Goal: Transaction & Acquisition: Purchase product/service

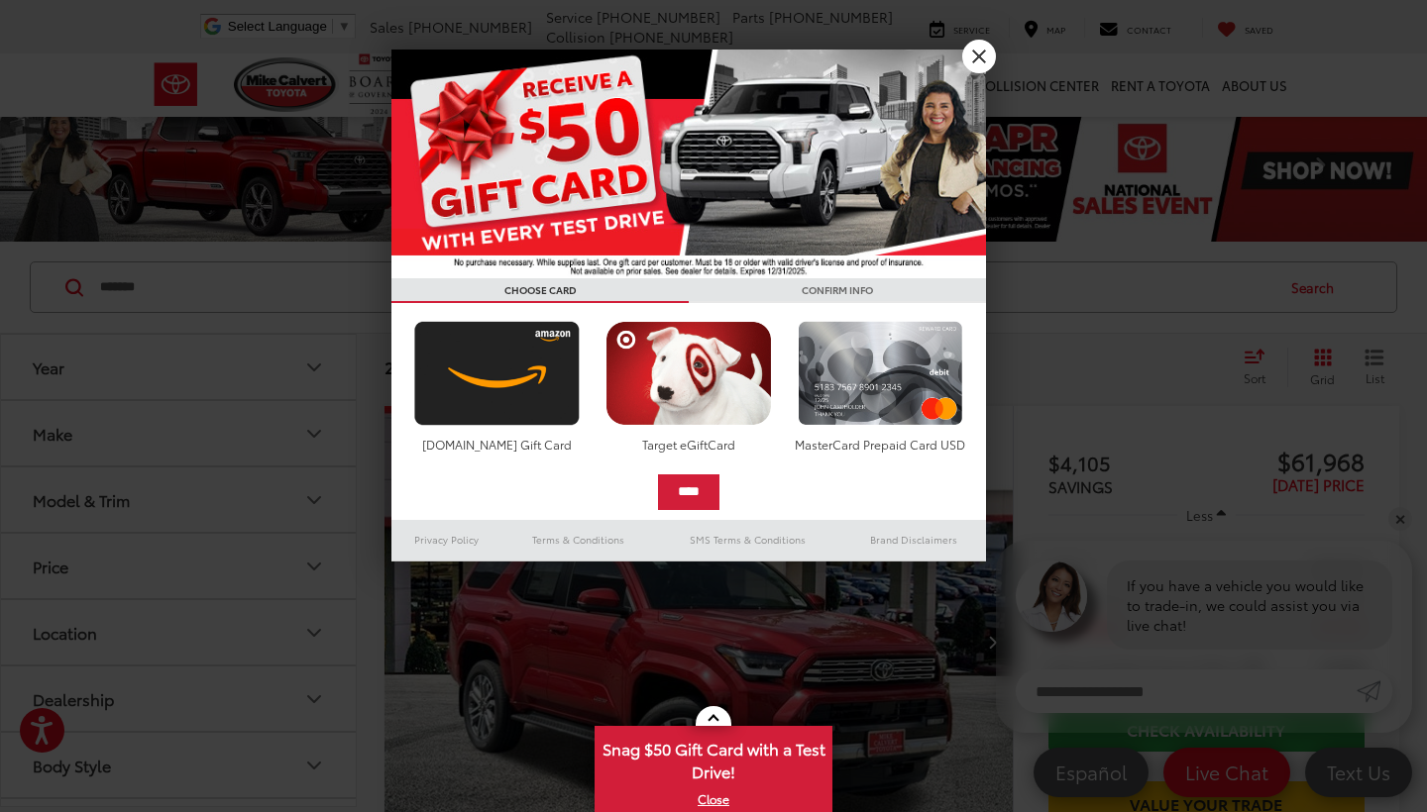
click at [984, 59] on link "X" at bounding box center [979, 57] width 34 height 34
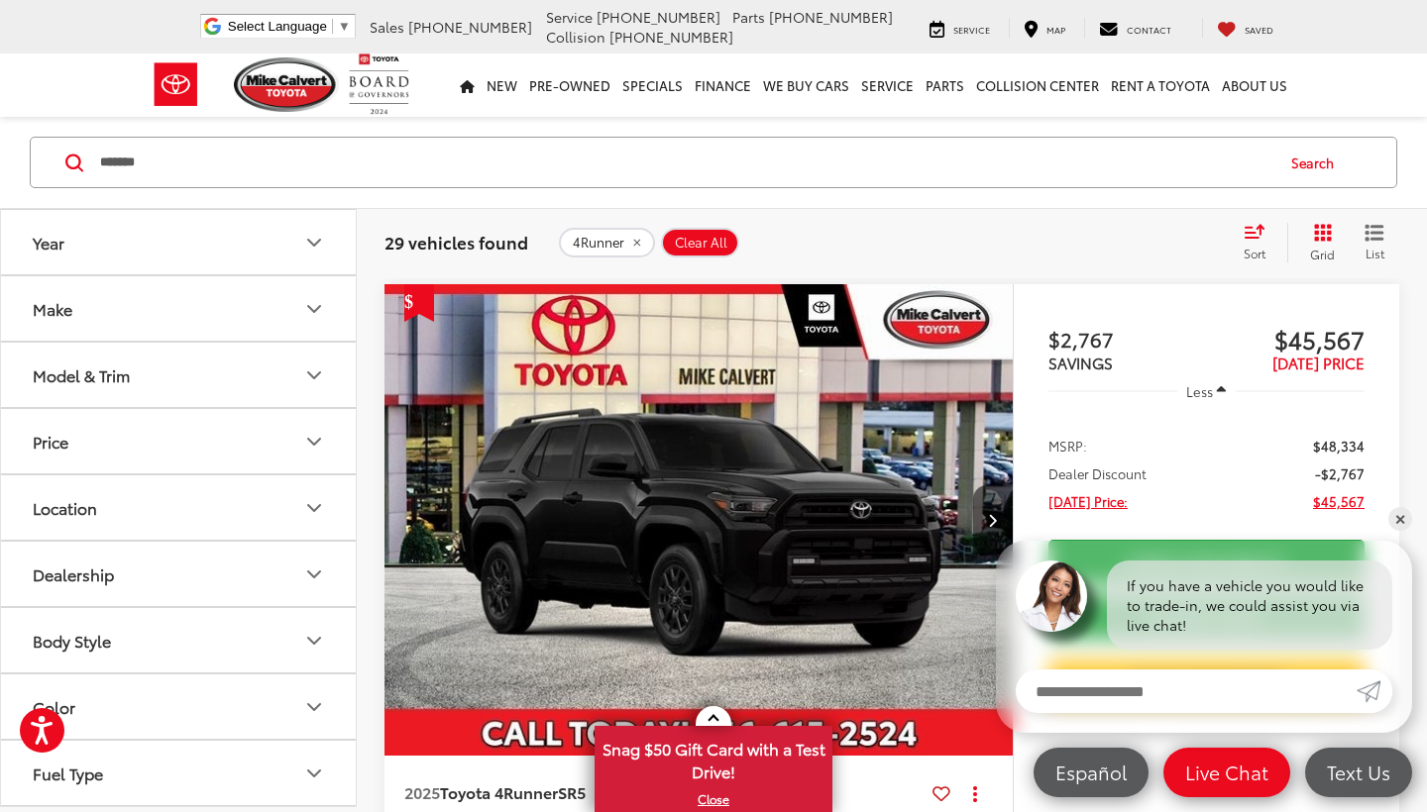
scroll to position [2409, 0]
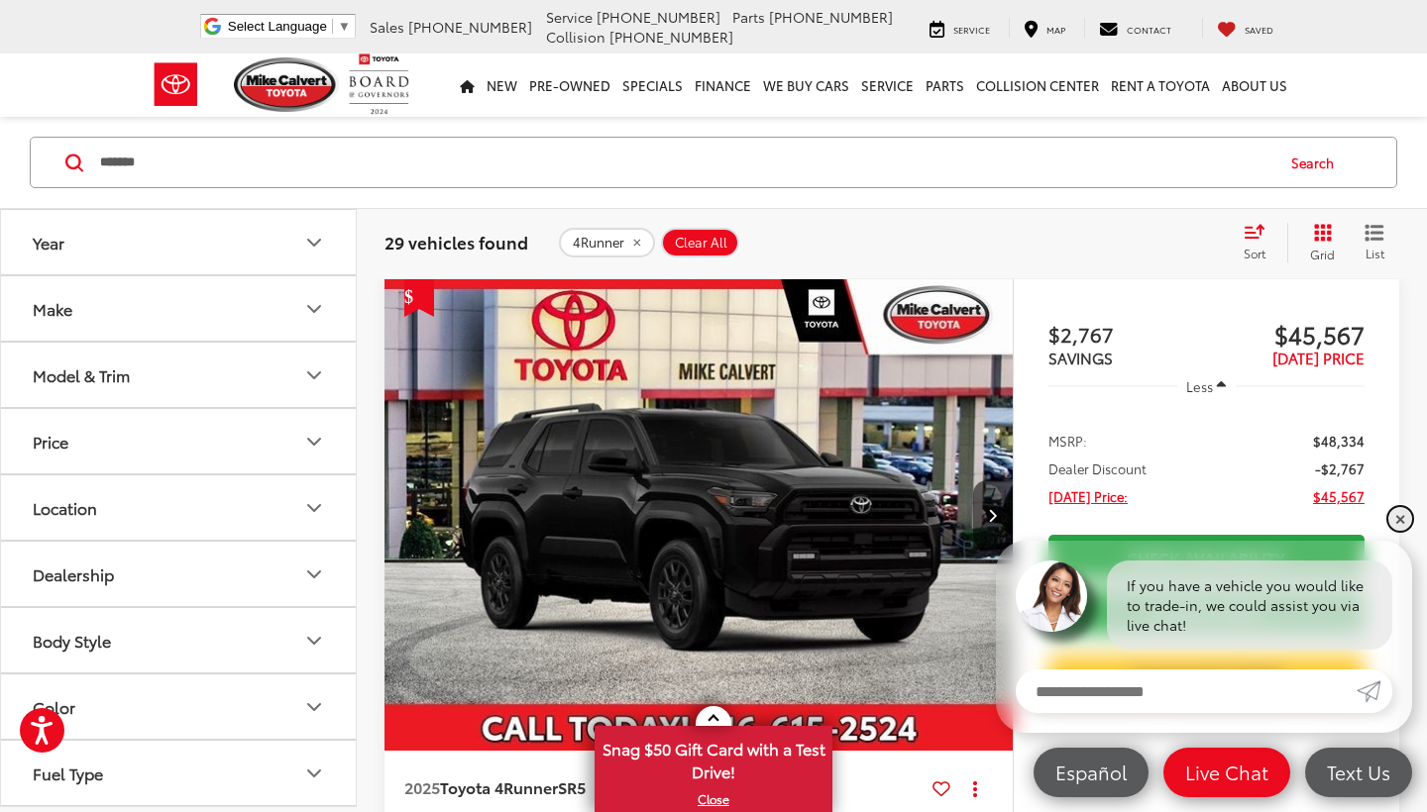
click at [1399, 513] on link "✕" at bounding box center [1400, 519] width 24 height 24
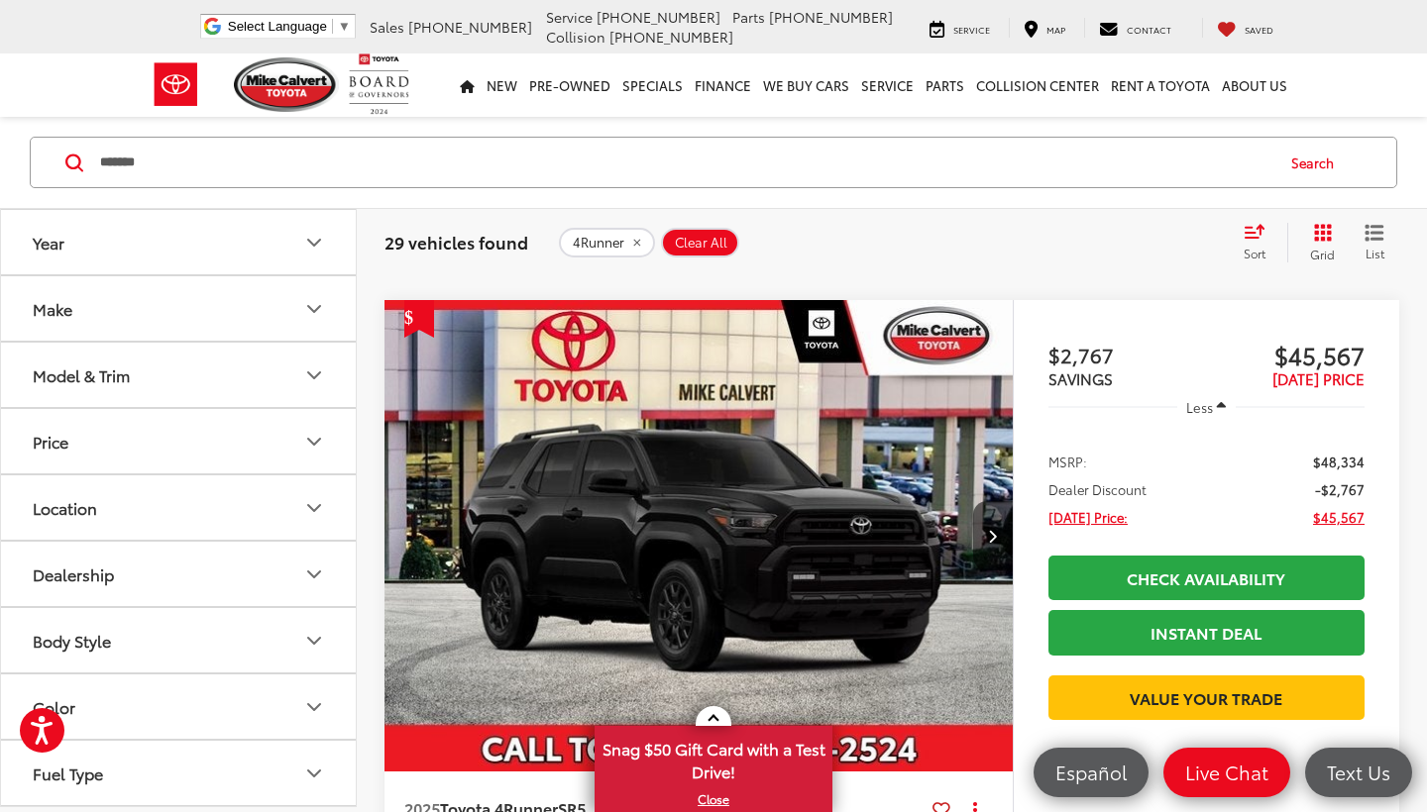
scroll to position [2387, 0]
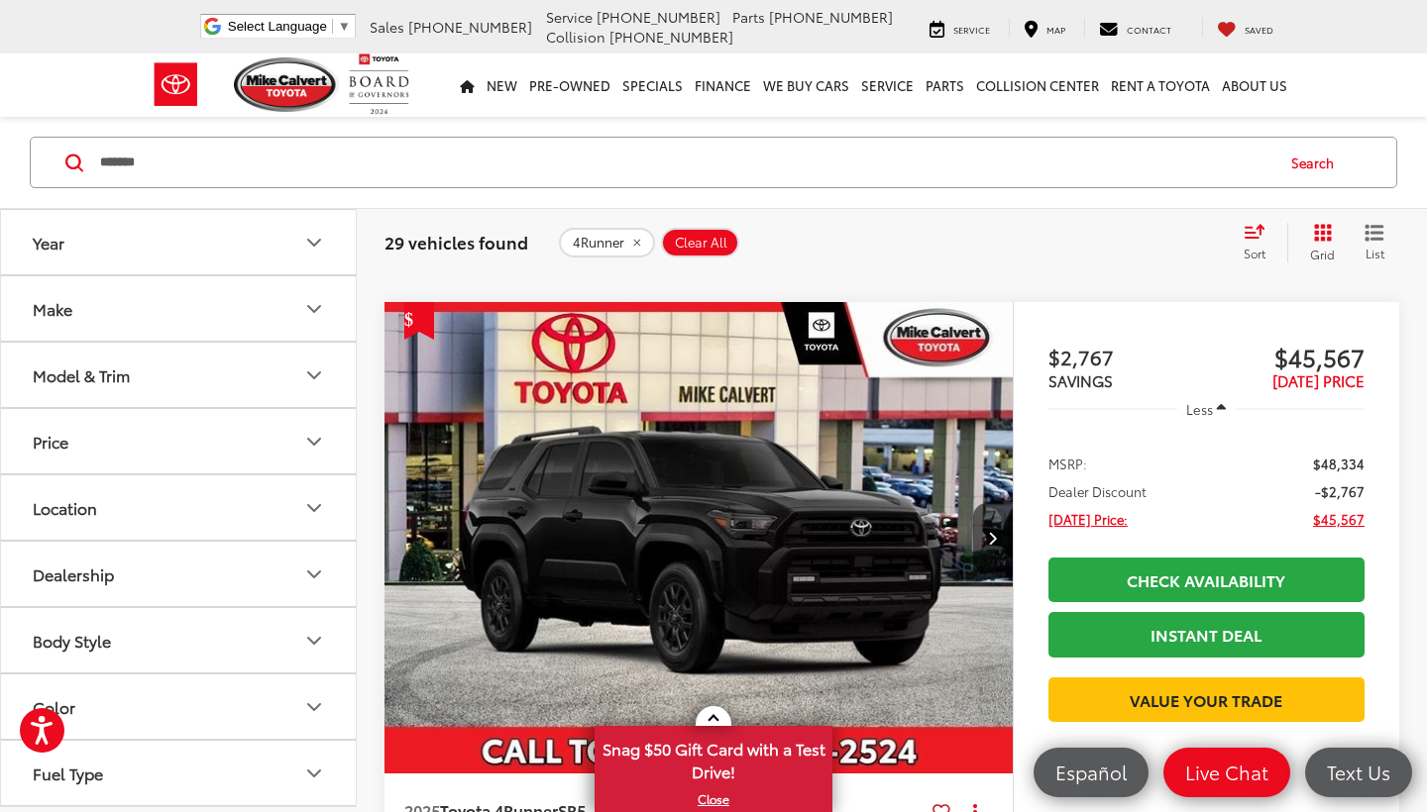
click at [675, 421] on img "2025 Toyota 4Runner SR5 0" at bounding box center [698, 539] width 631 height 474
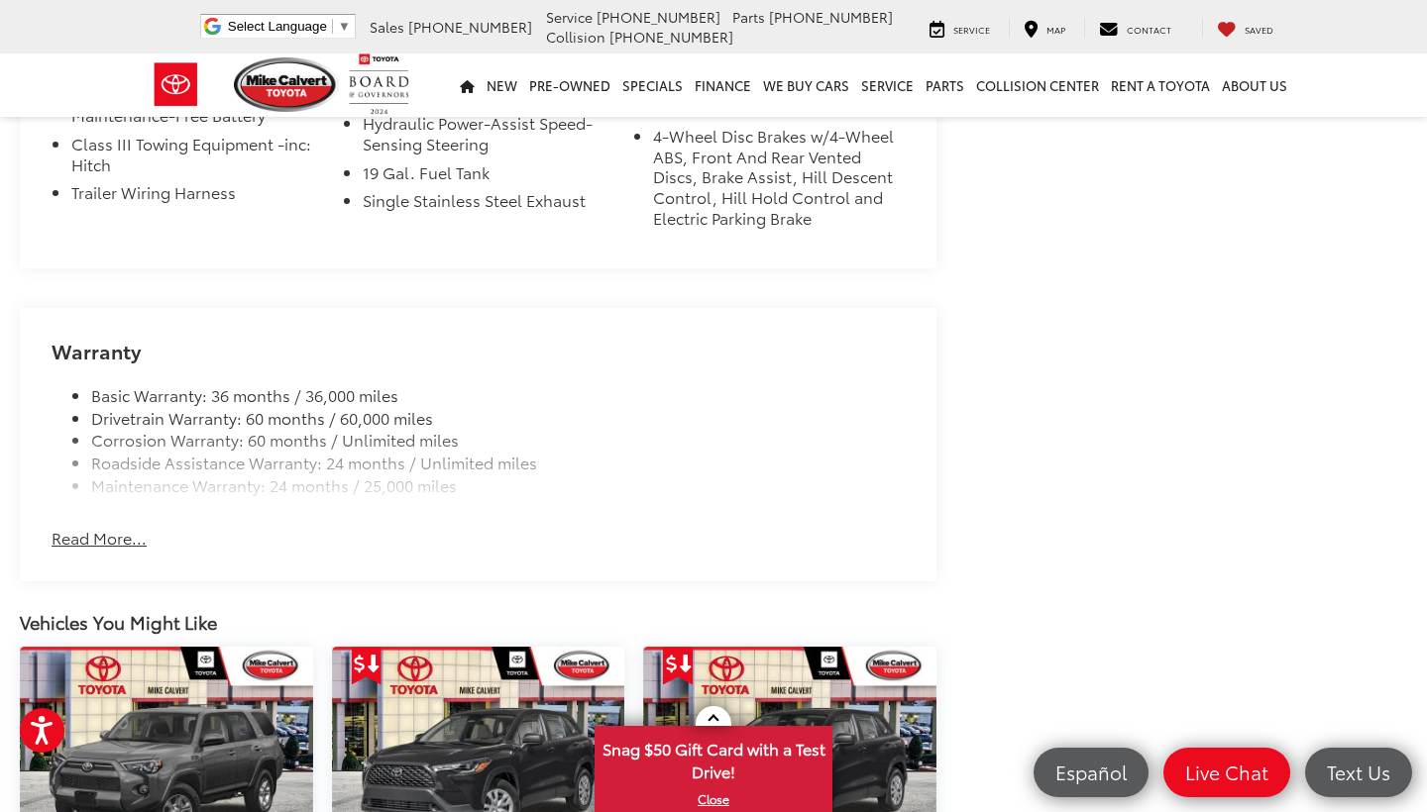
scroll to position [1808, 0]
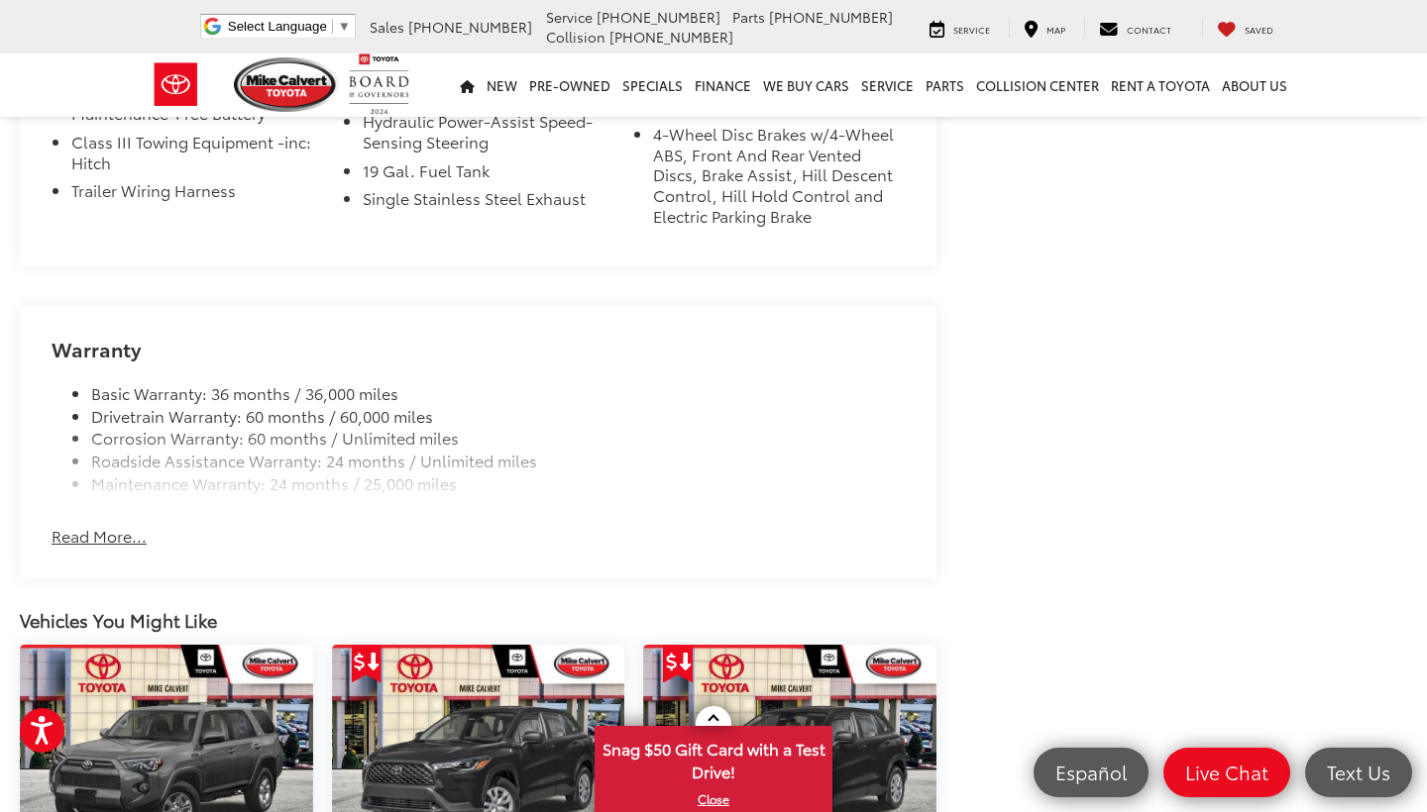
click at [106, 525] on button "Read More..." at bounding box center [99, 536] width 95 height 23
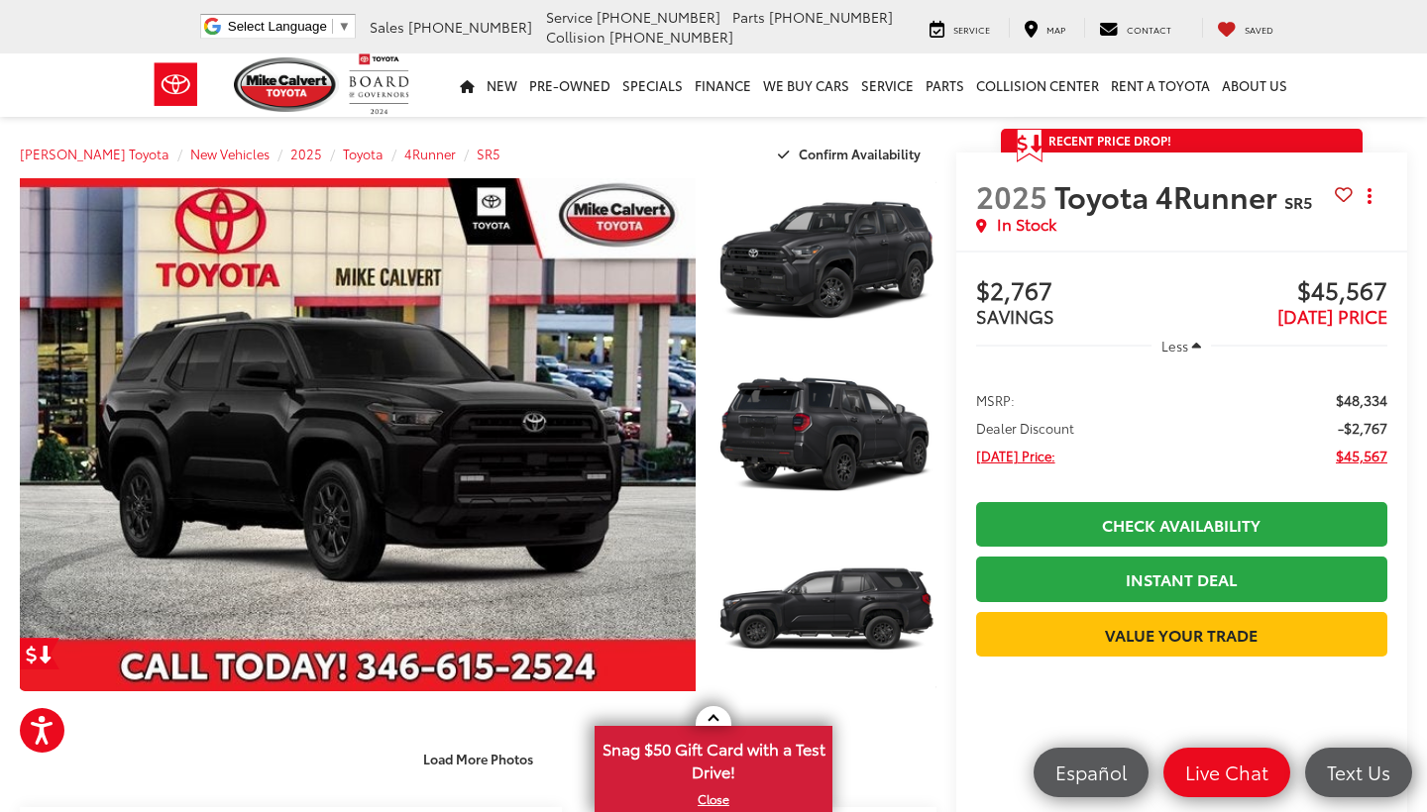
scroll to position [0, 0]
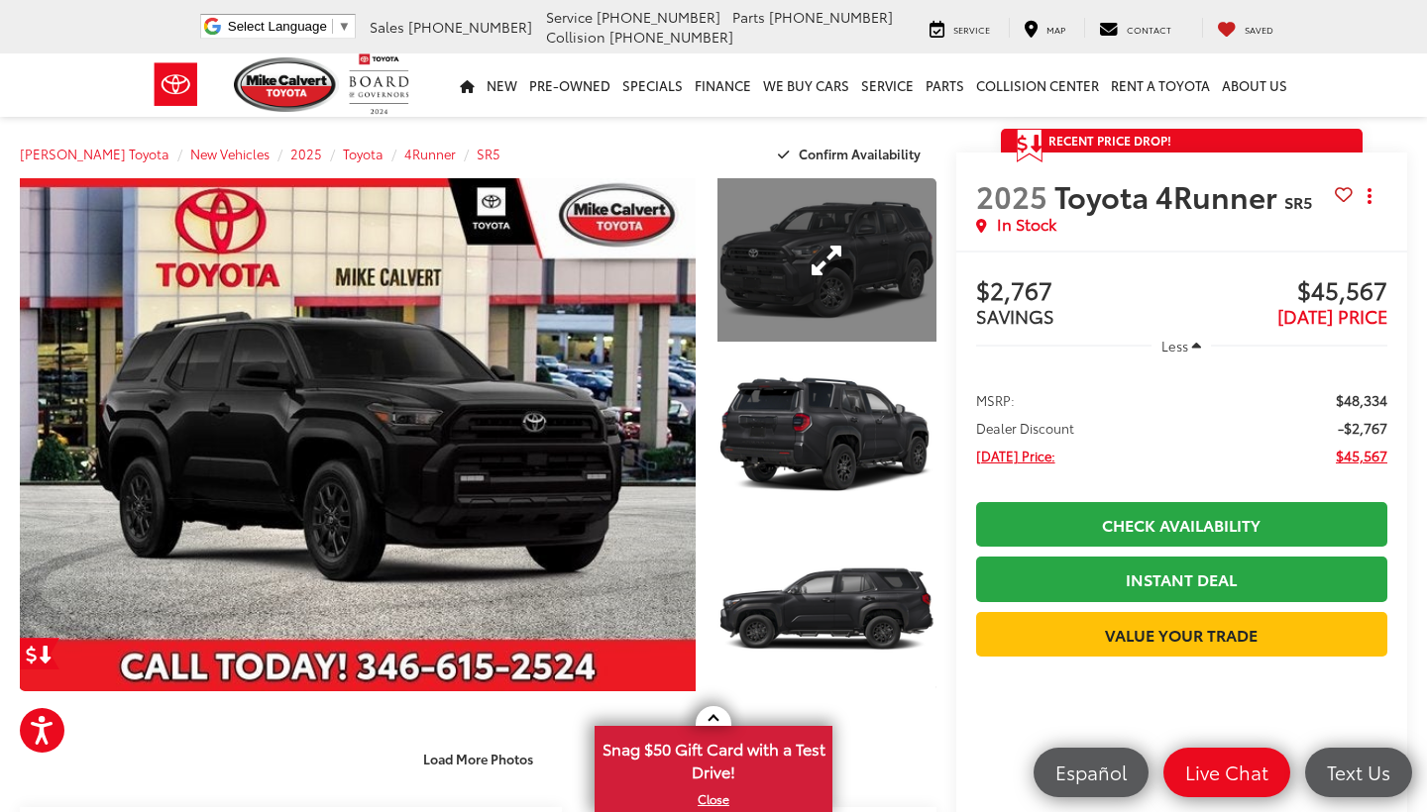
click at [800, 213] on link "Expand Photo 1" at bounding box center [826, 259] width 219 height 163
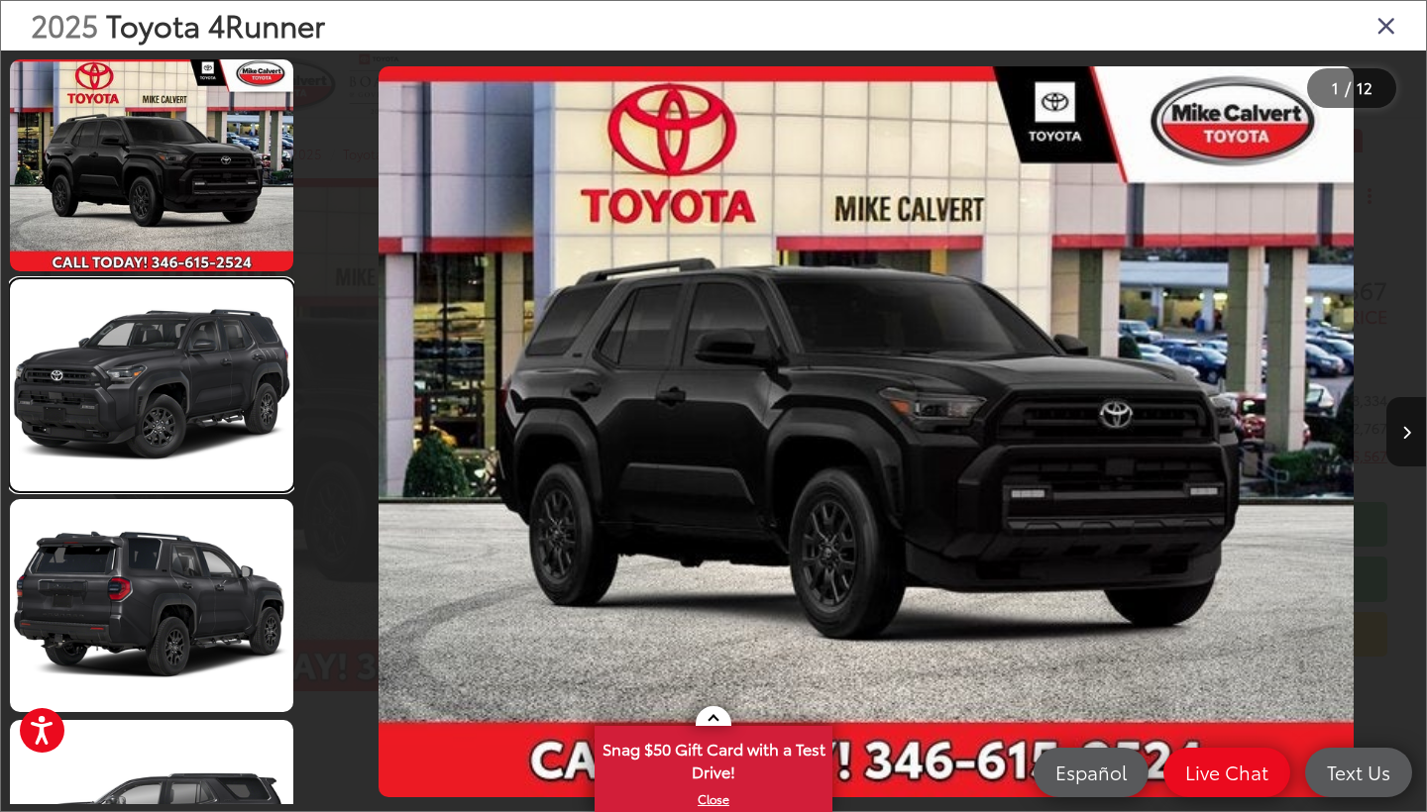
scroll to position [16, 0]
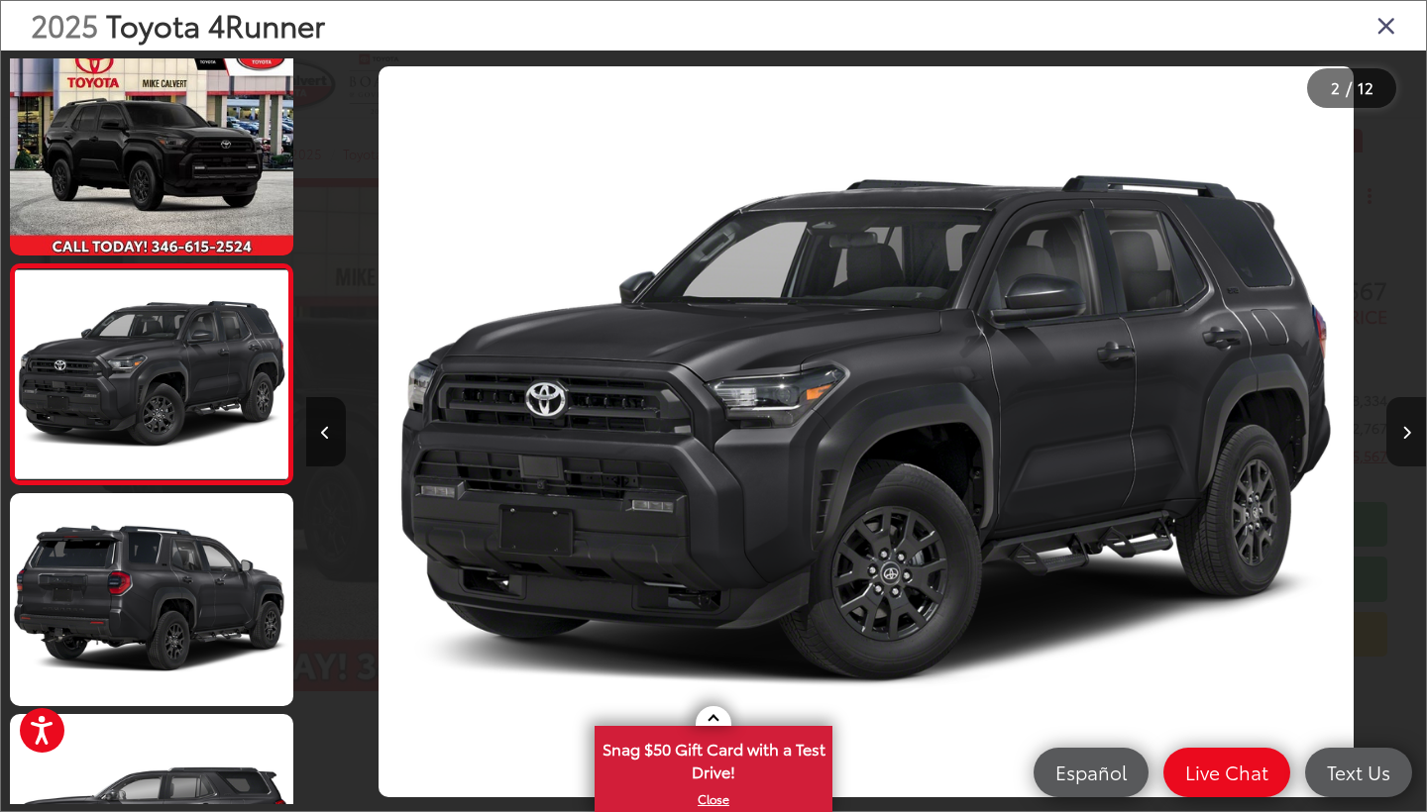
click at [1418, 438] on button "Next image" at bounding box center [1406, 431] width 40 height 69
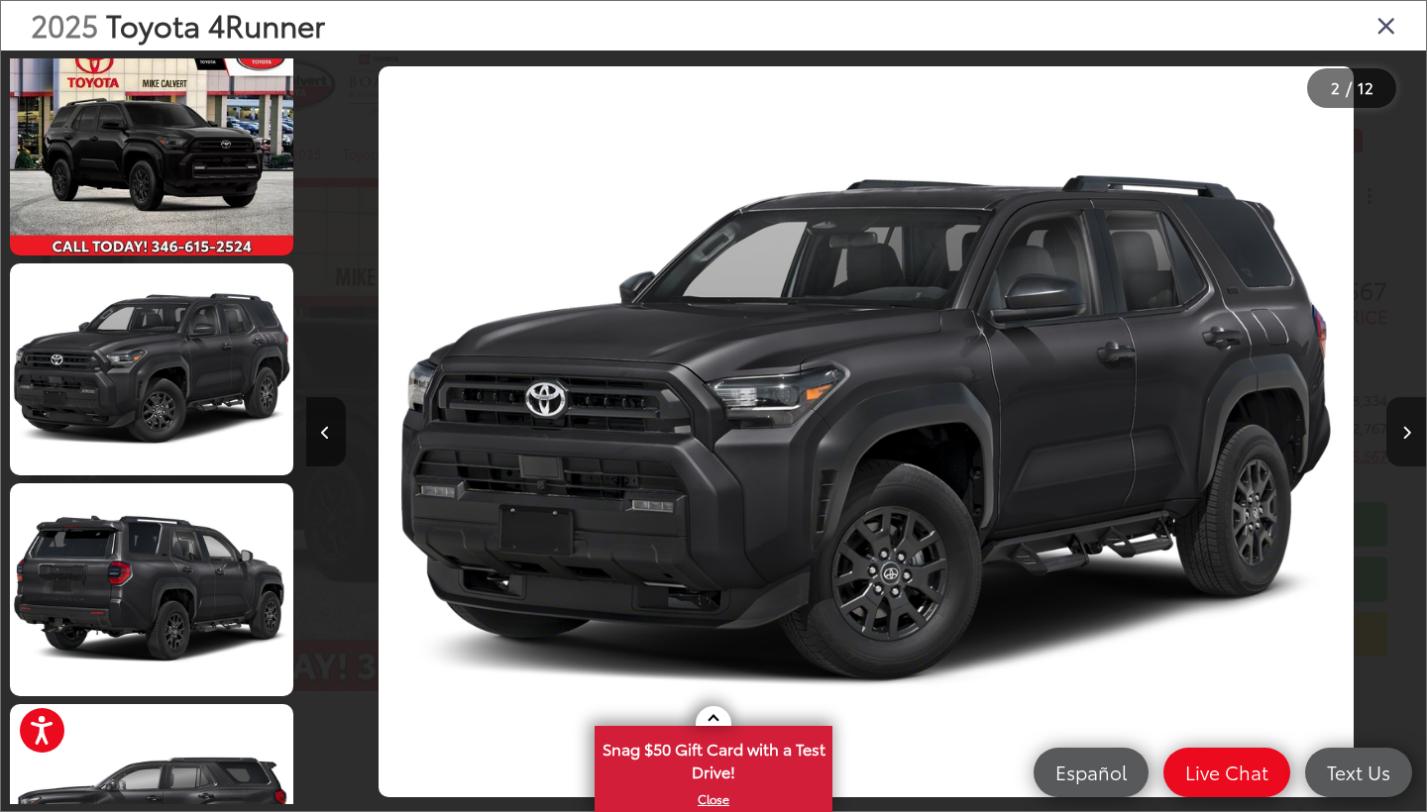
click at [1418, 438] on button "Next image" at bounding box center [1406, 431] width 40 height 69
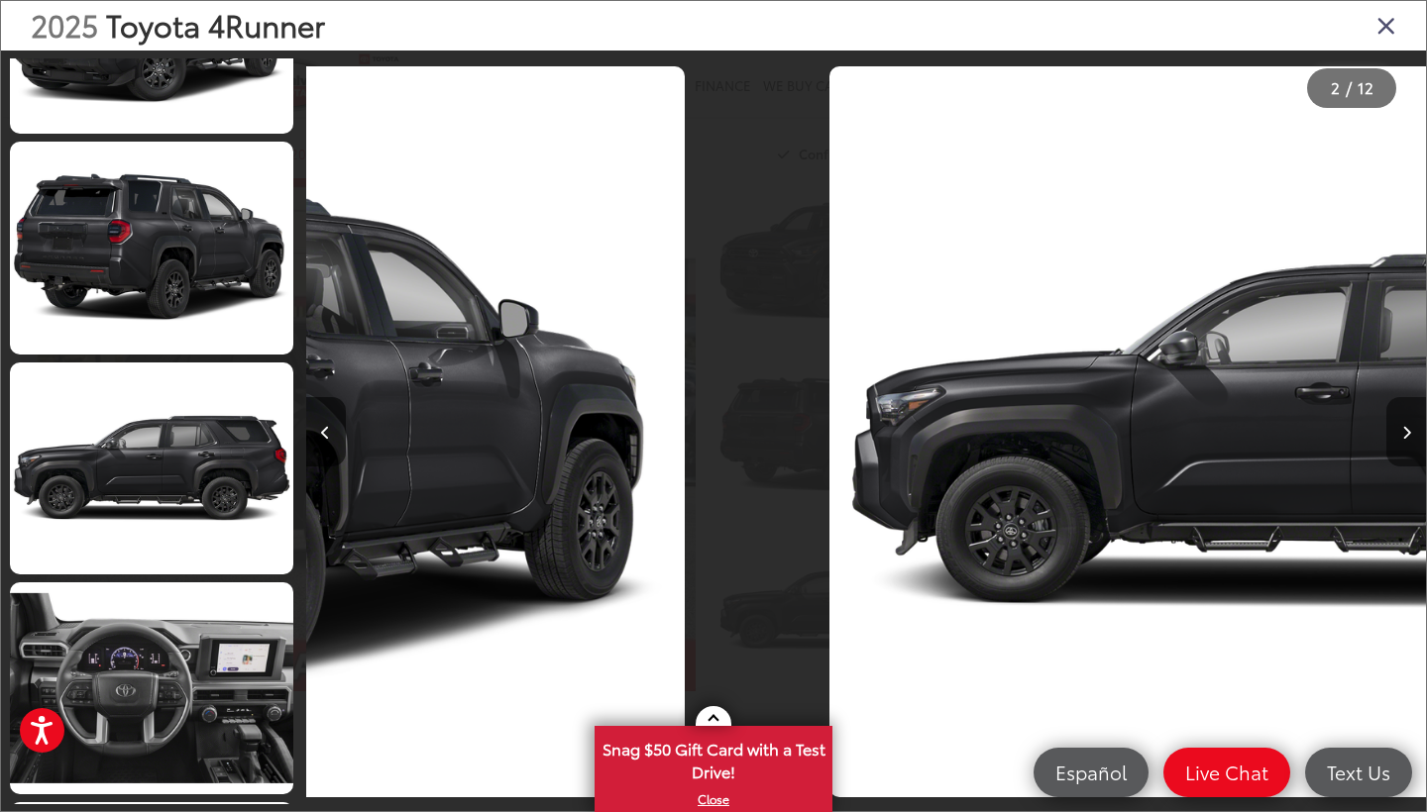
click at [1418, 438] on button "Next image" at bounding box center [1406, 431] width 40 height 69
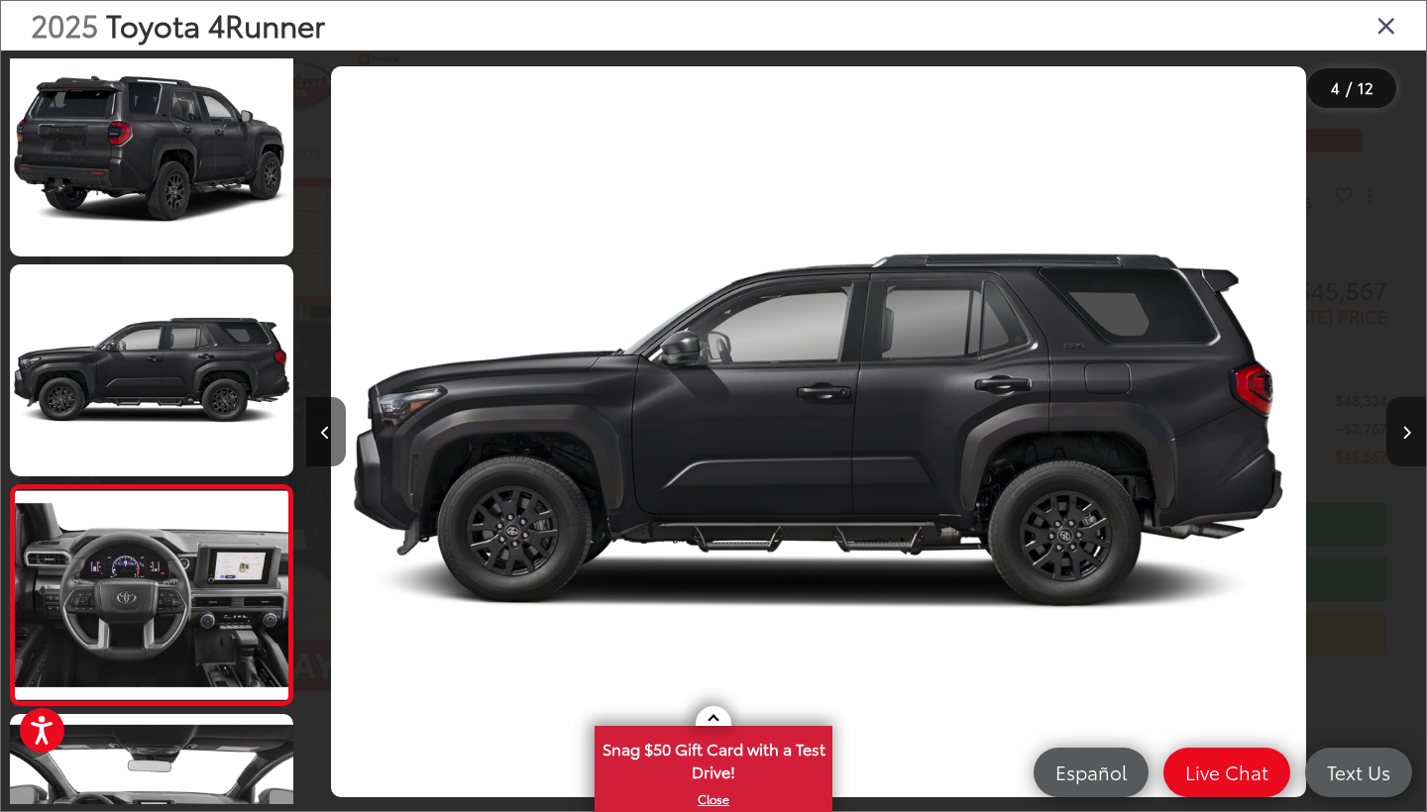
scroll to position [0, 3359]
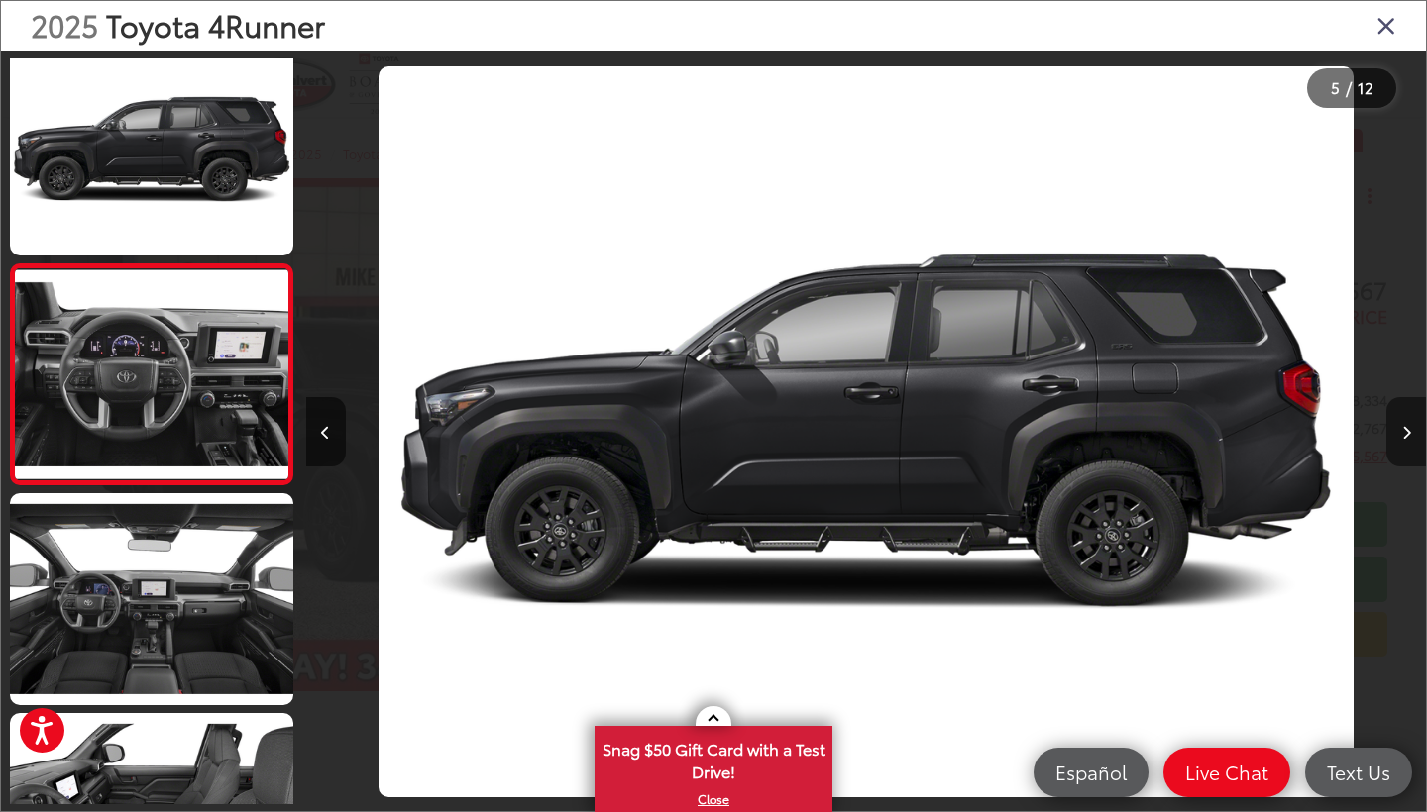
click at [1418, 438] on button "Next image" at bounding box center [1406, 431] width 40 height 69
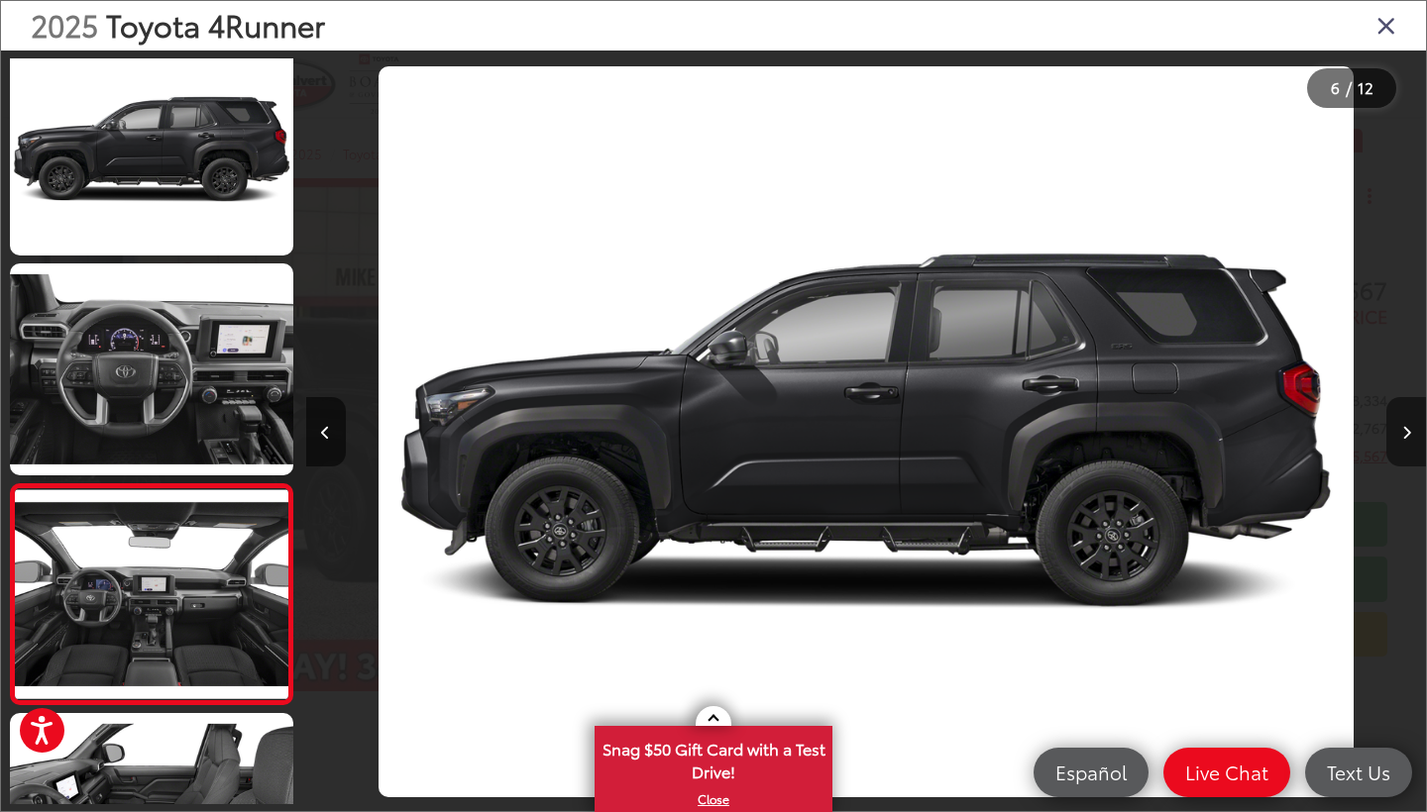
scroll to position [0, 5599]
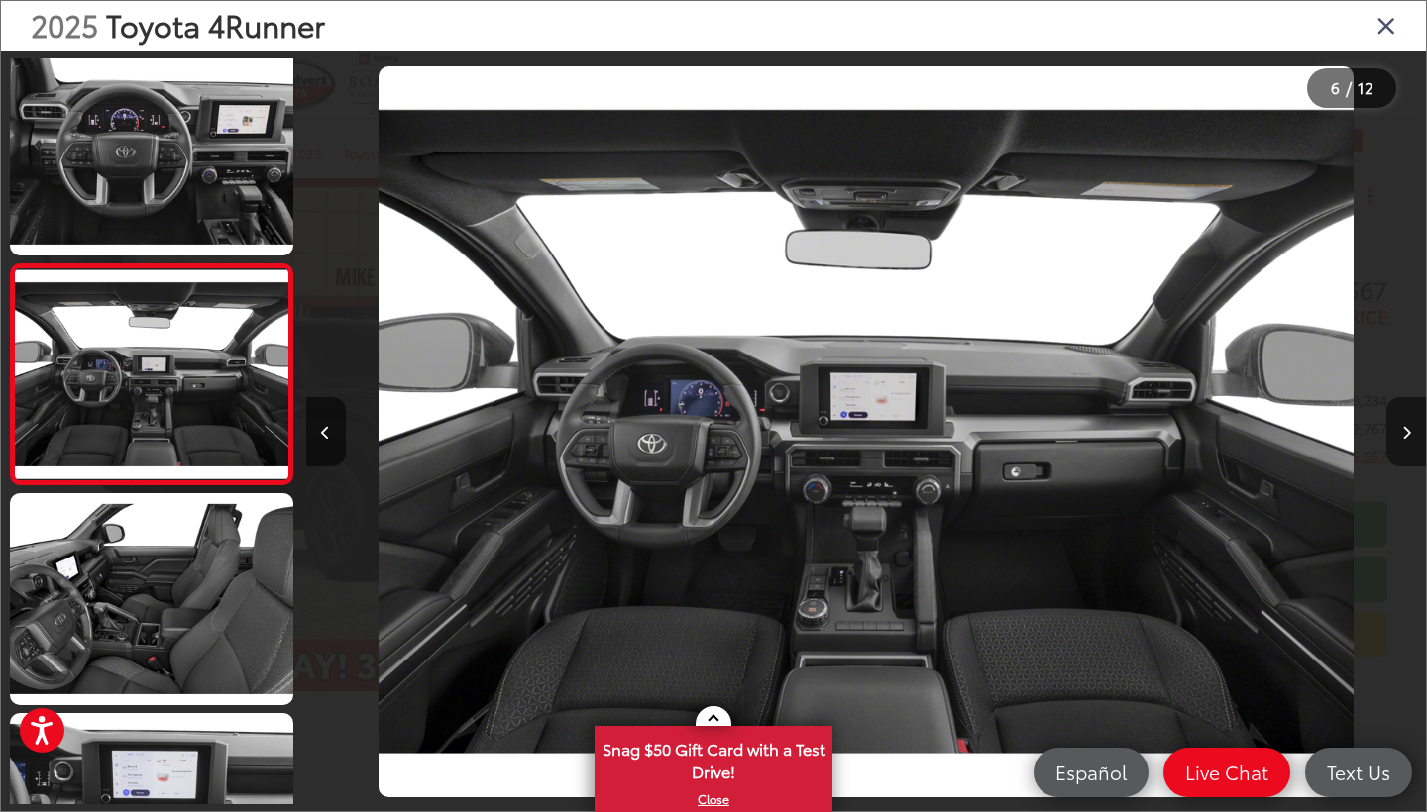
click at [1413, 434] on button "Next image" at bounding box center [1406, 431] width 40 height 69
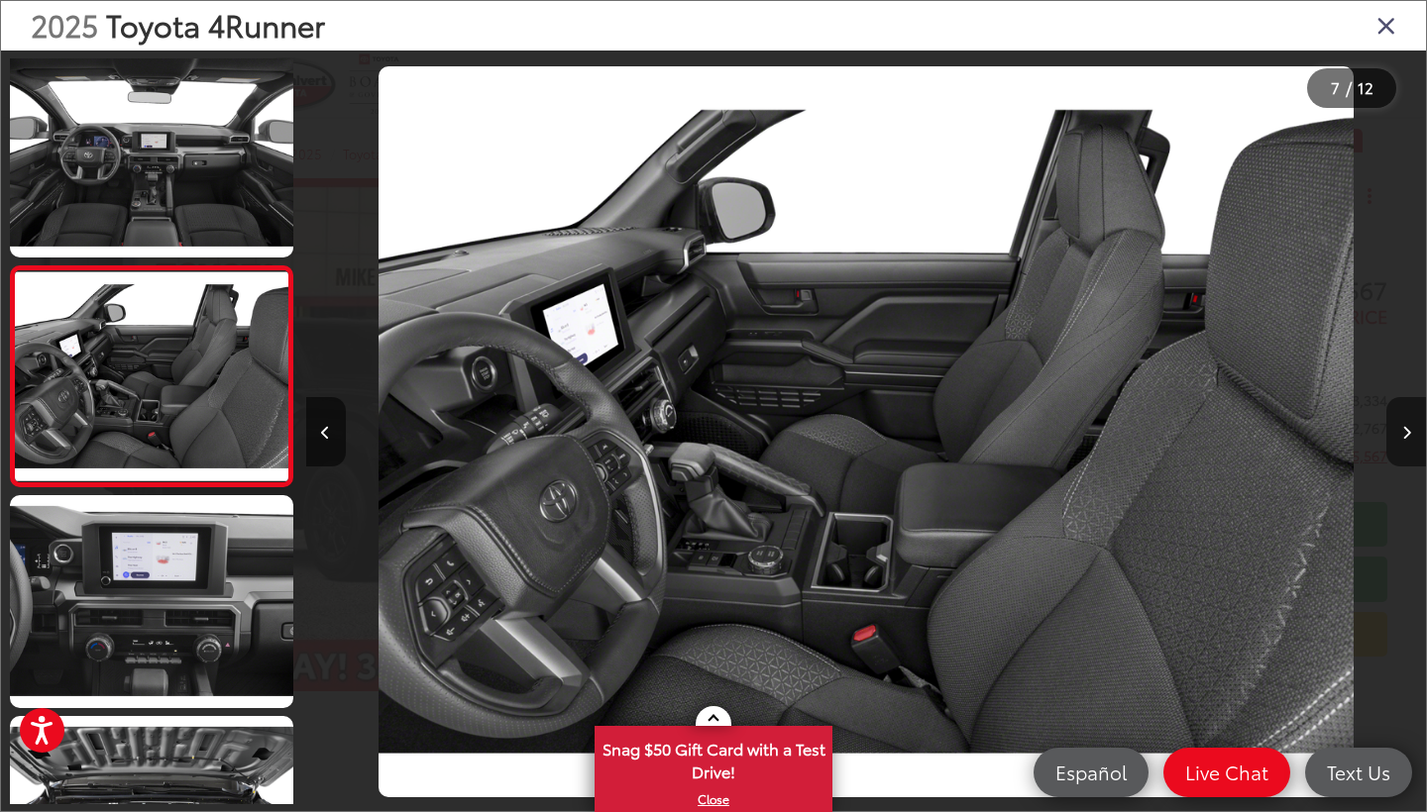
scroll to position [1117, 0]
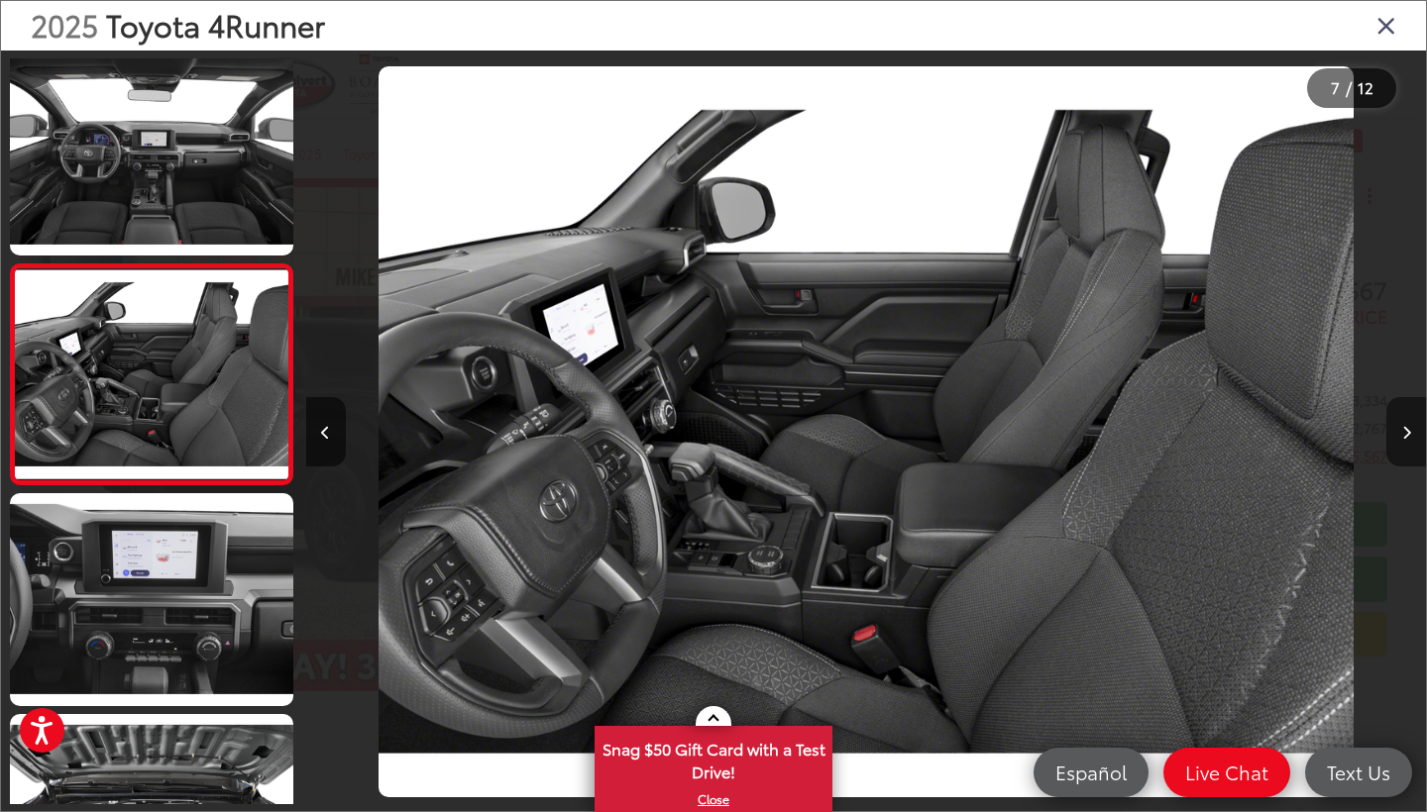
click at [1413, 434] on button "Next image" at bounding box center [1406, 431] width 40 height 69
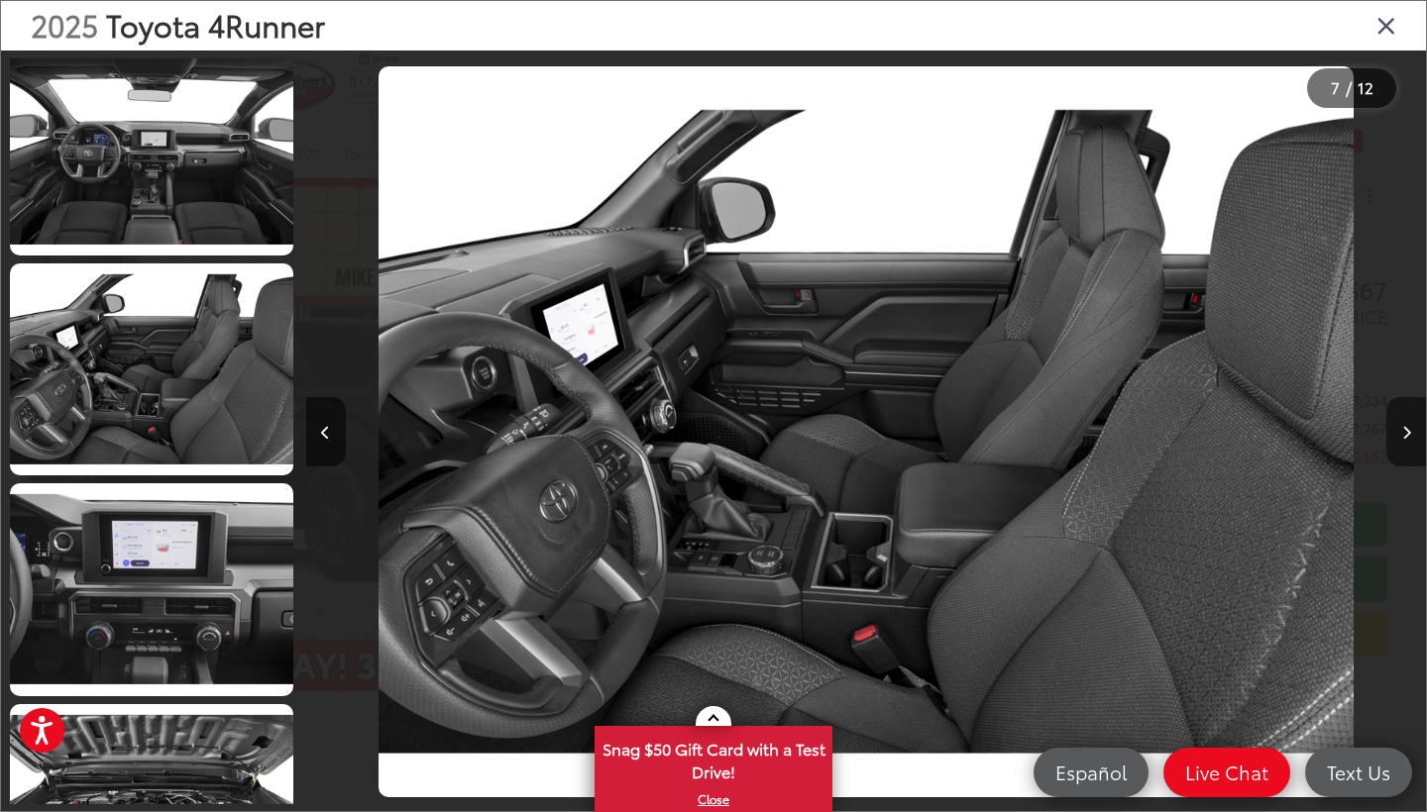
scroll to position [0, 7839]
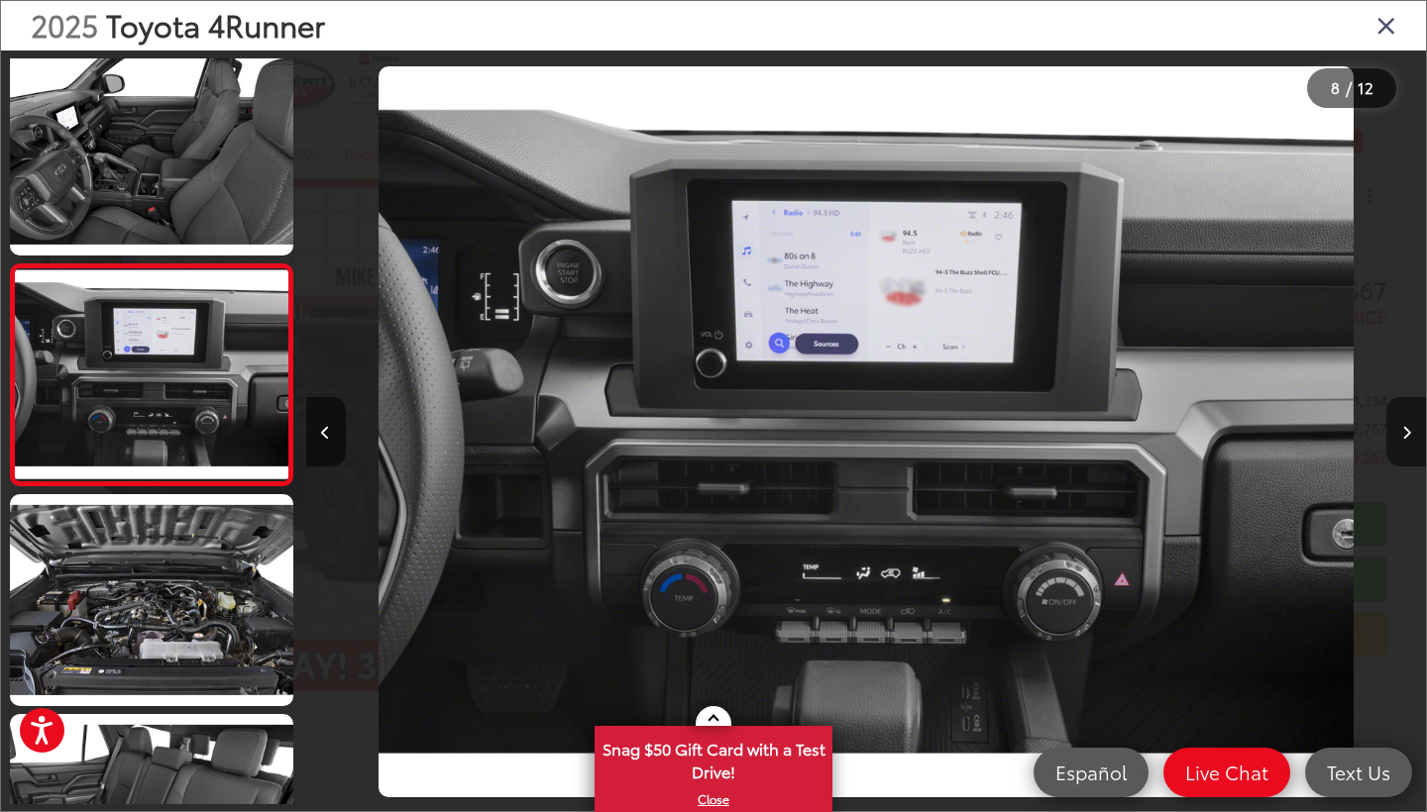
click at [1413, 434] on button "Next image" at bounding box center [1406, 431] width 40 height 69
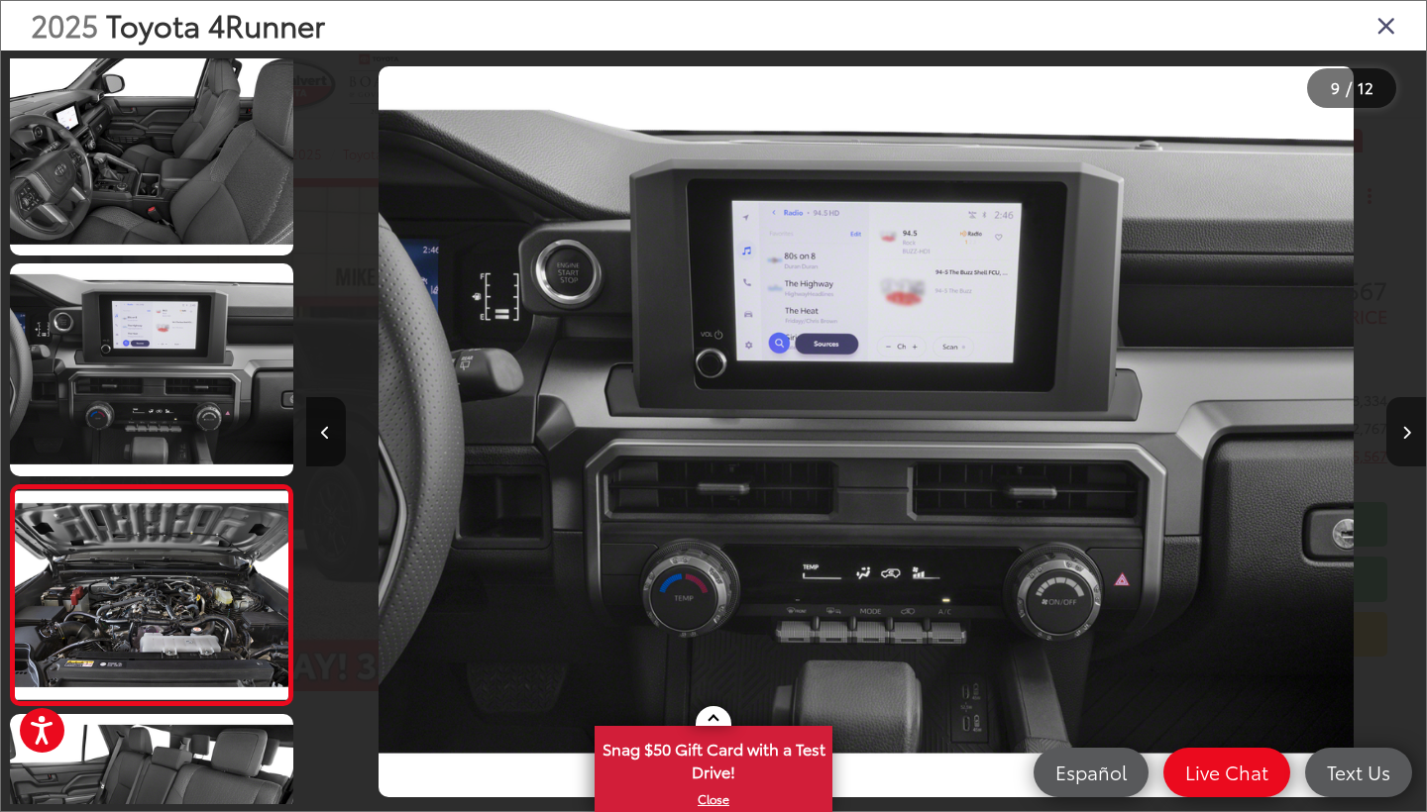
scroll to position [0, 0]
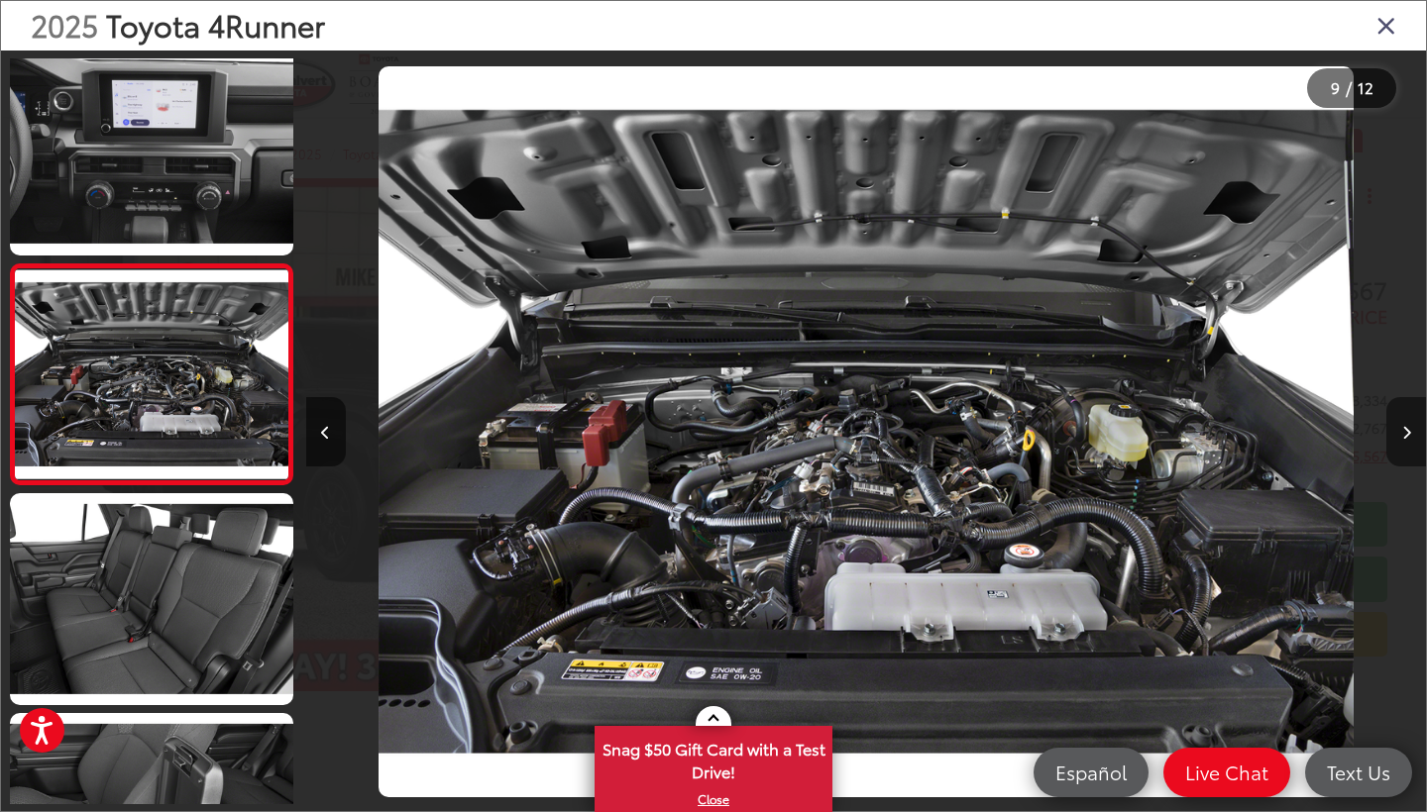
click at [1413, 434] on button "Next image" at bounding box center [1406, 431] width 40 height 69
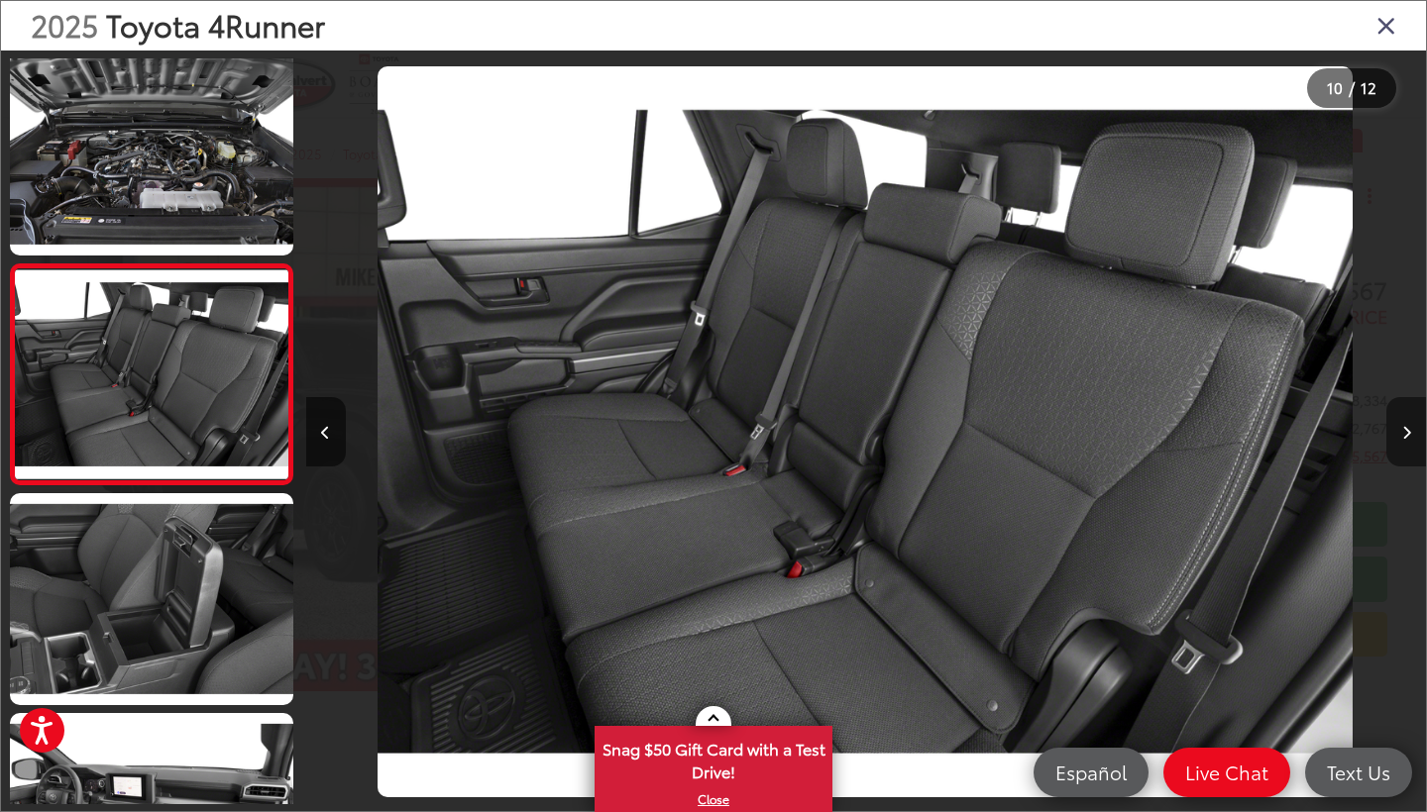
click at [1413, 434] on button "Next image" at bounding box center [1406, 431] width 40 height 69
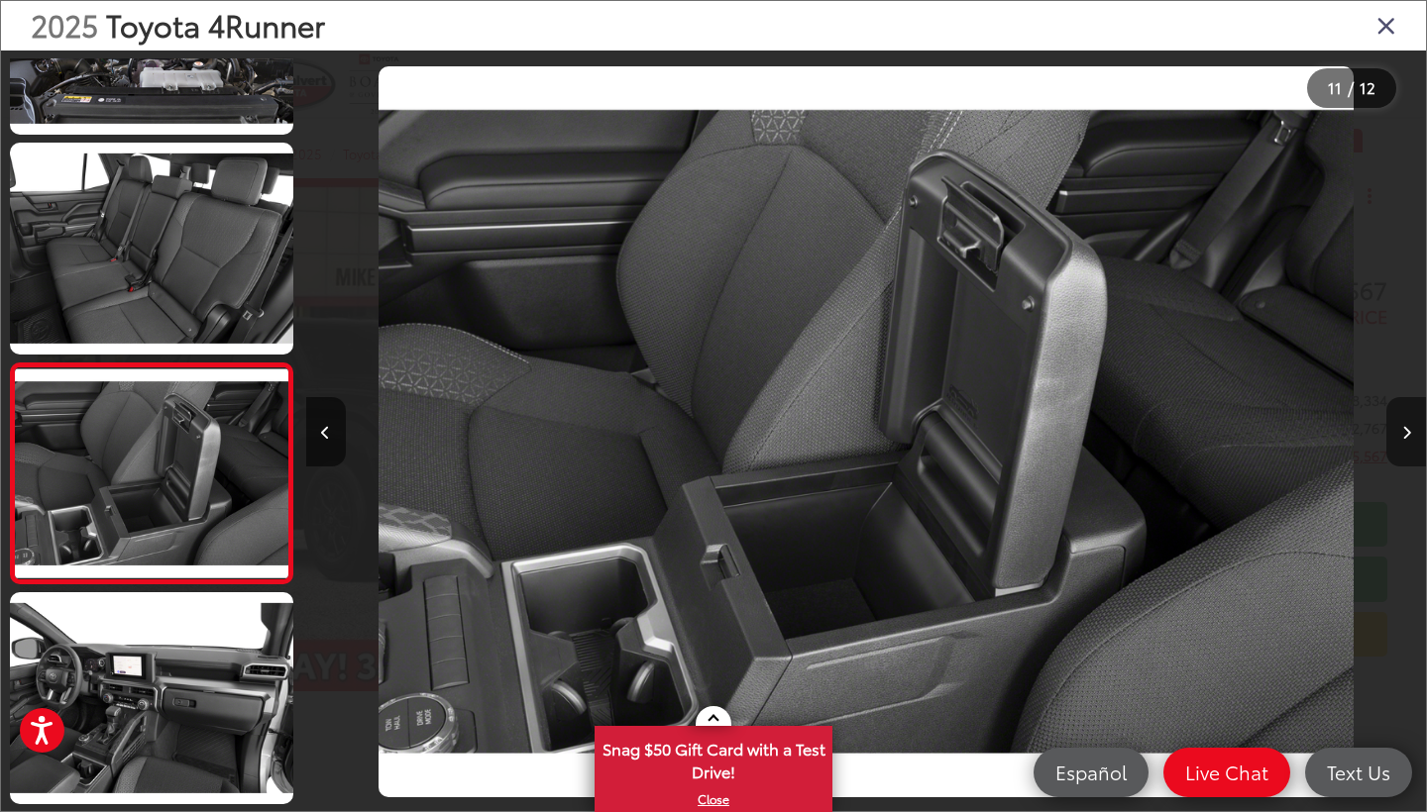
click at [1413, 434] on button "Next image" at bounding box center [1406, 431] width 40 height 69
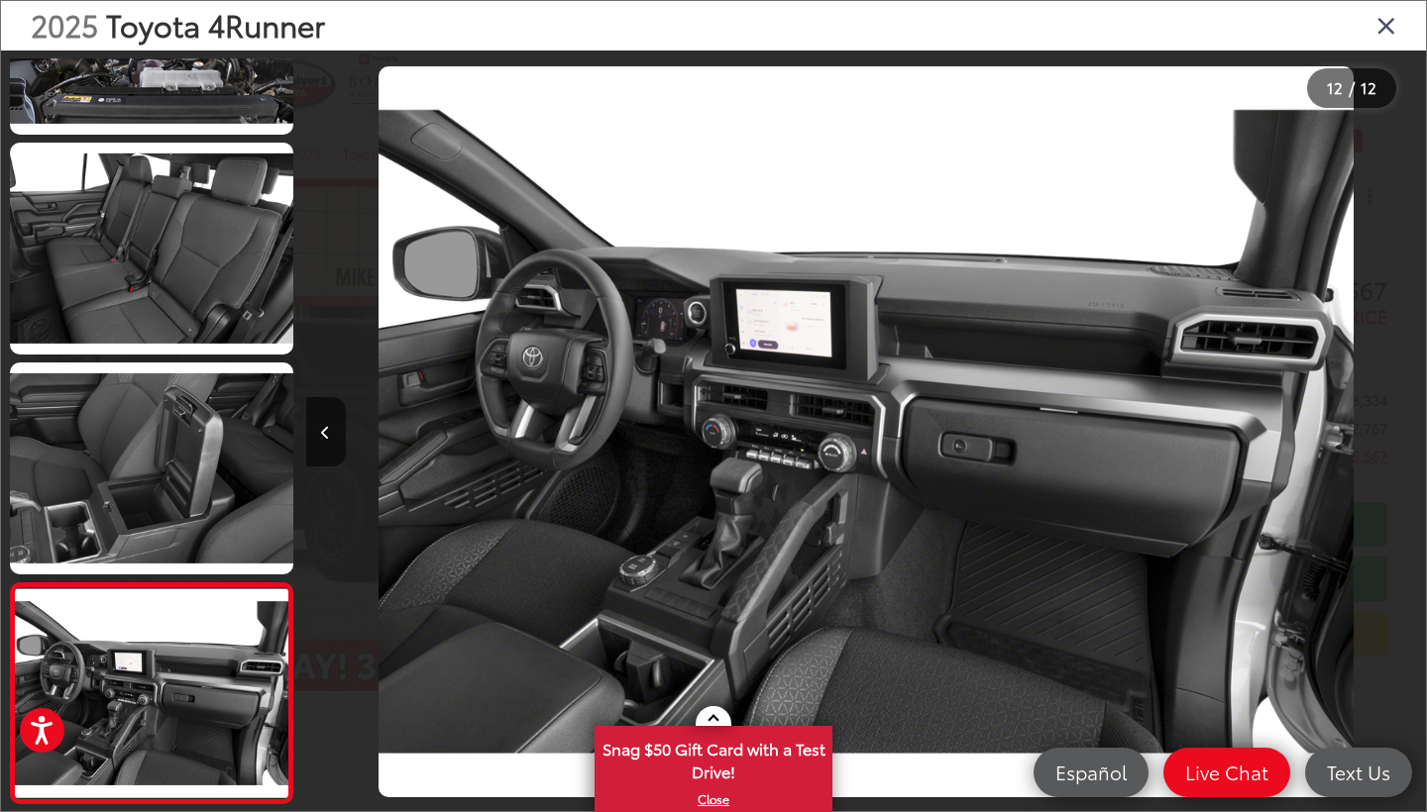
click at [1413, 434] on div at bounding box center [1285, 432] width 280 height 763
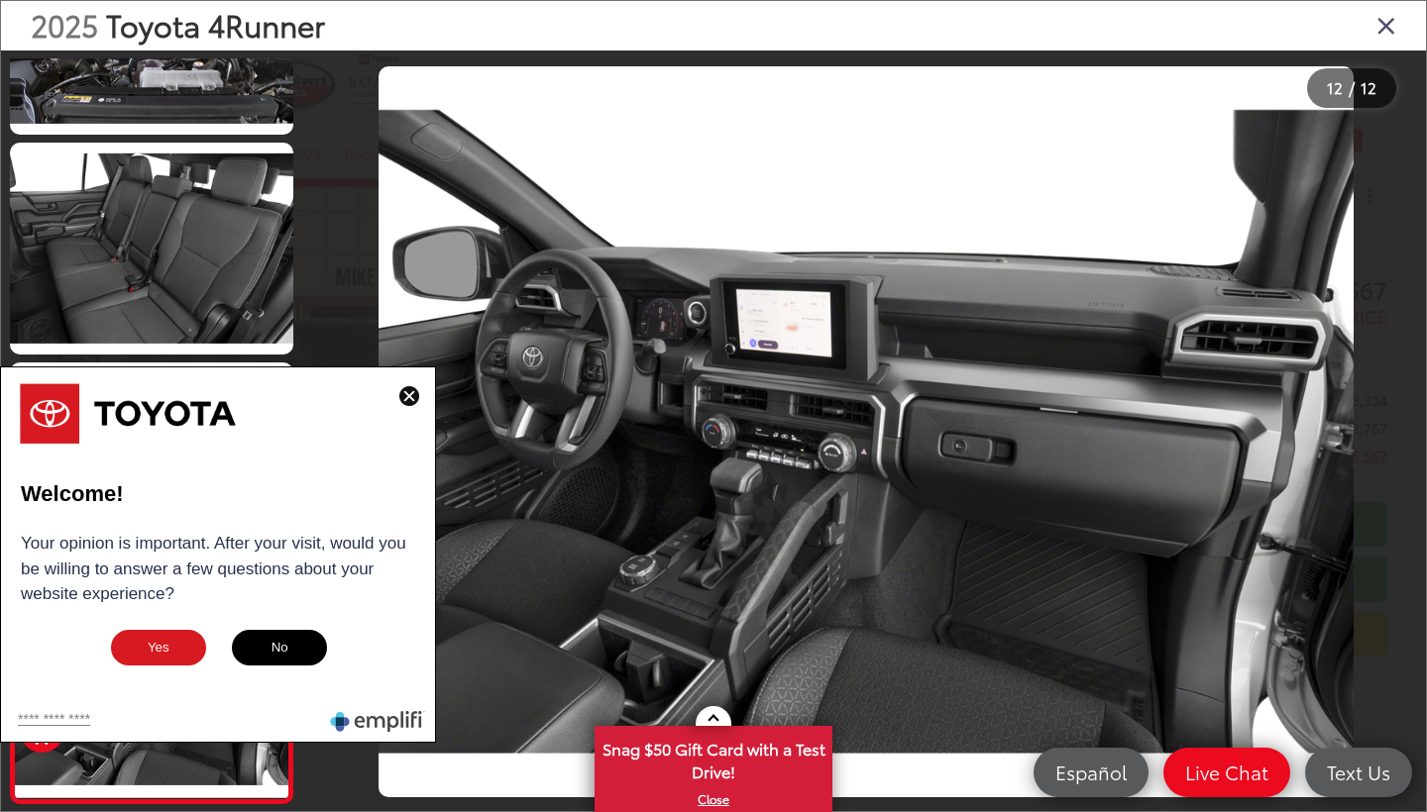
click at [1388, 21] on icon "Close gallery" at bounding box center [1386, 25] width 20 height 26
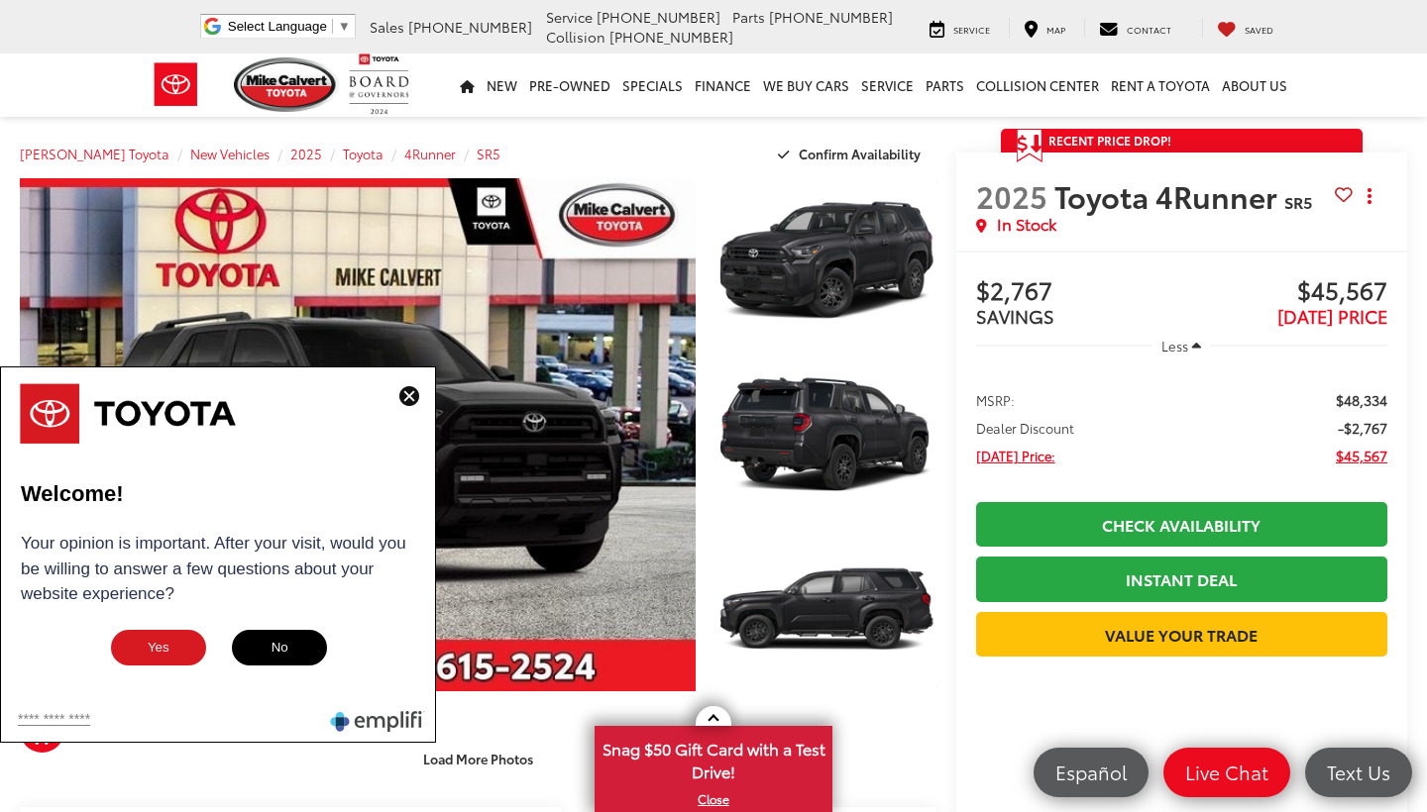
click at [406, 394] on img at bounding box center [409, 396] width 20 height 20
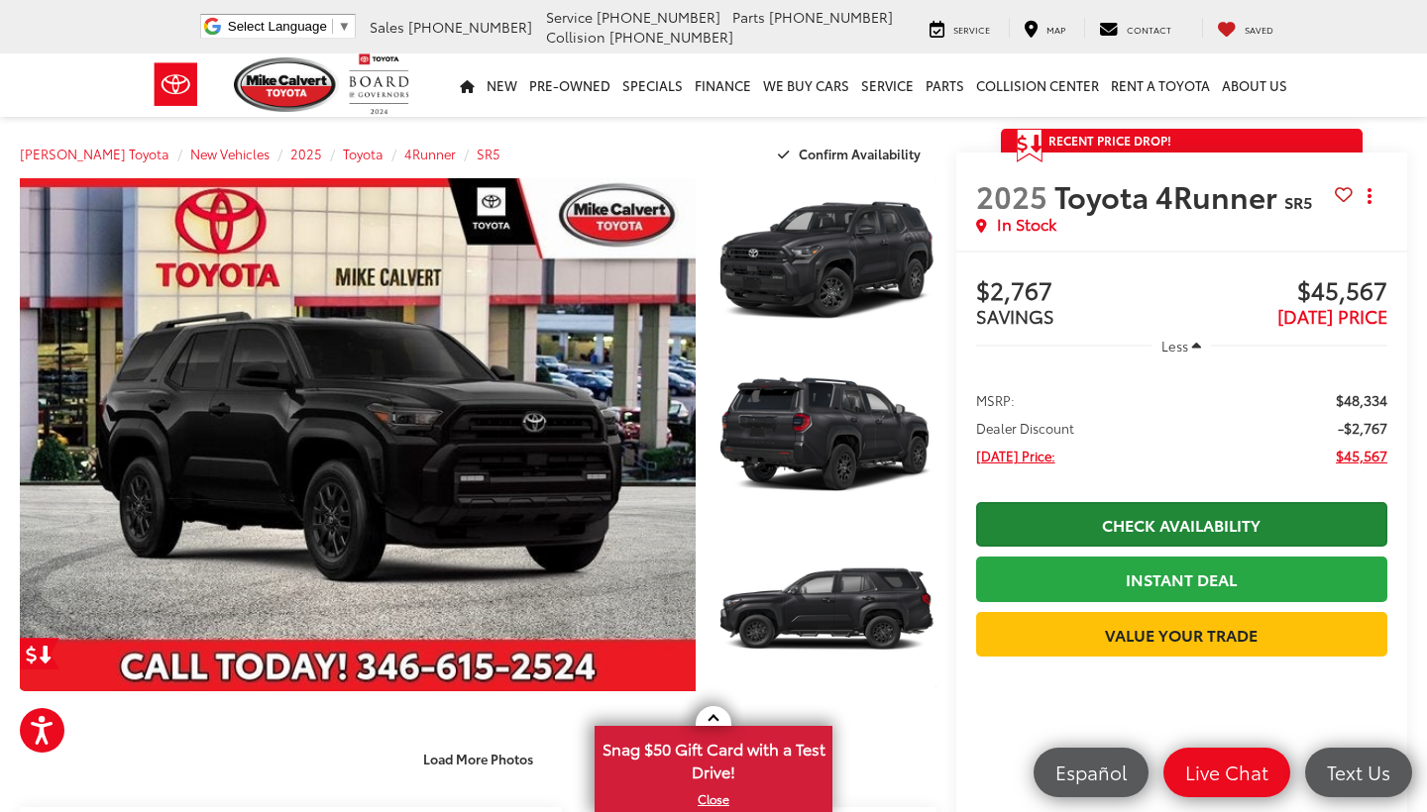
click at [1198, 524] on link "Check Availability" at bounding box center [1181, 524] width 411 height 45
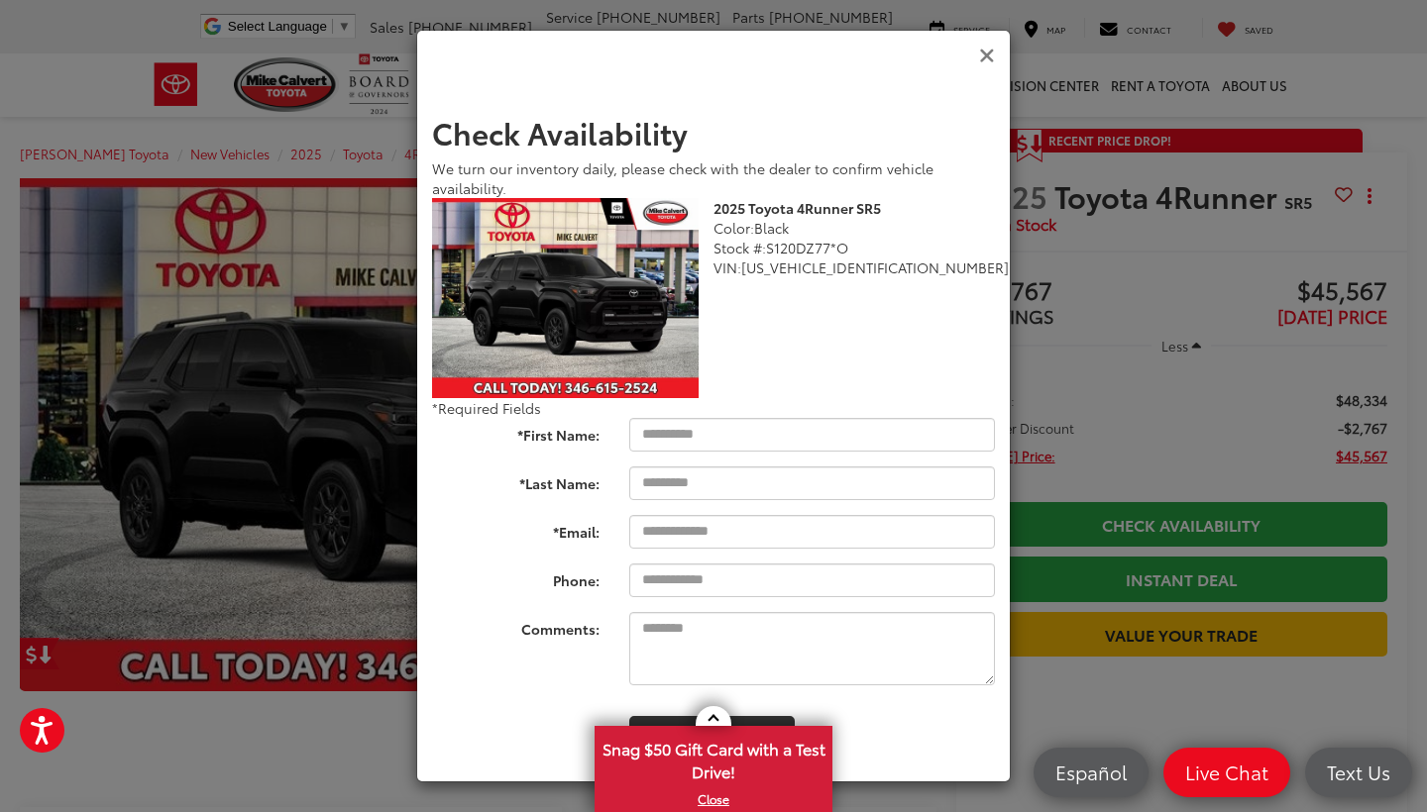
click at [990, 58] on icon "Close" at bounding box center [987, 56] width 16 height 21
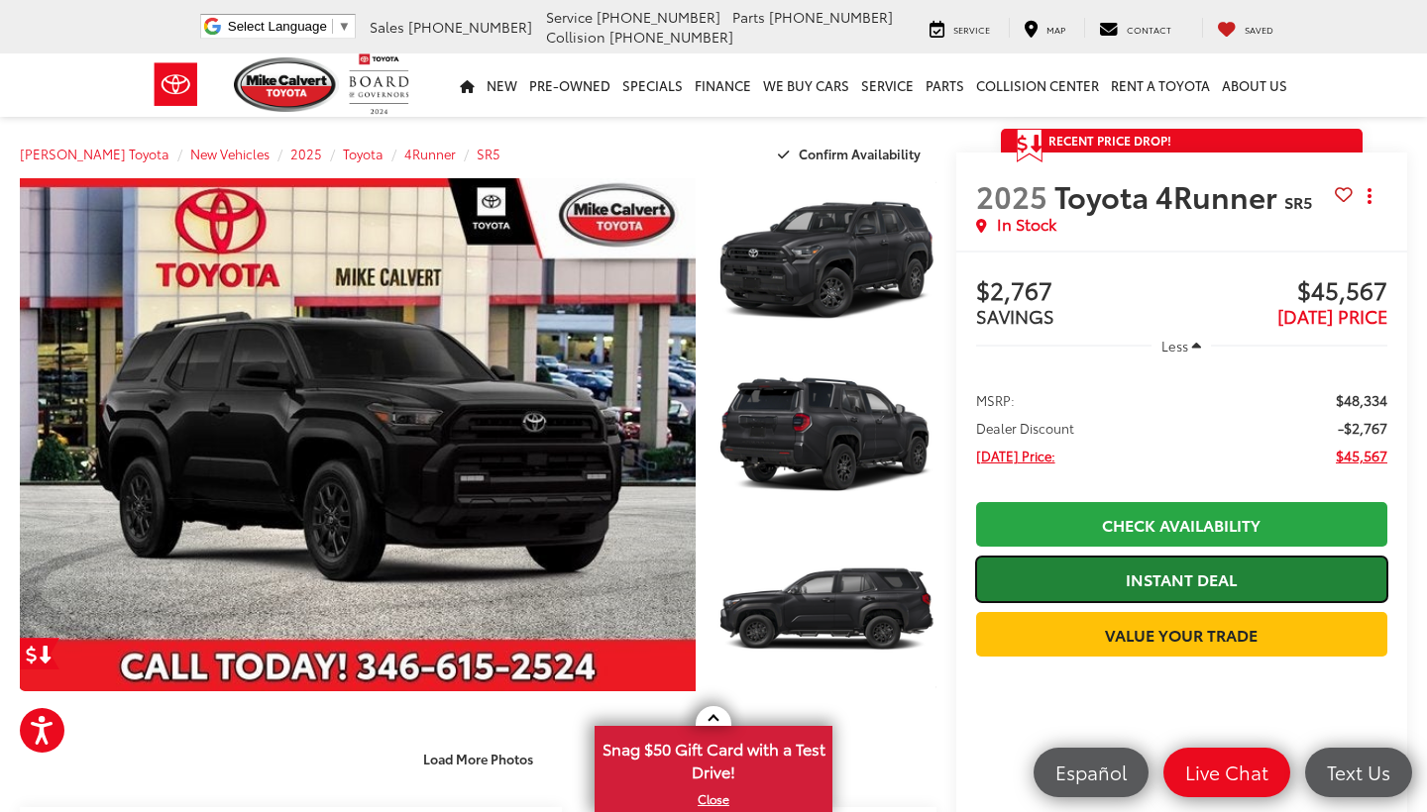
click at [1143, 579] on link "Instant Deal" at bounding box center [1181, 579] width 411 height 45
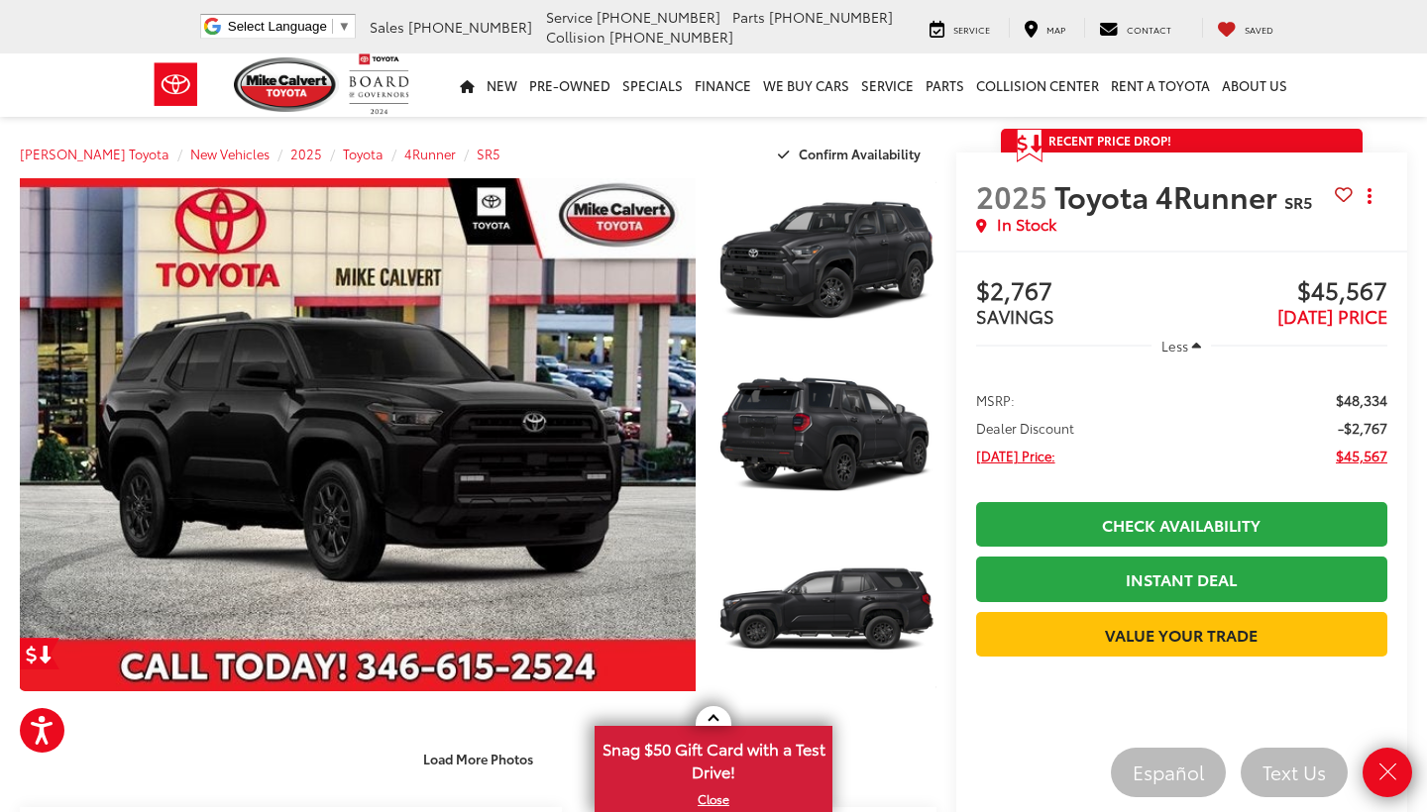
click at [1385, 766] on icon "Close" at bounding box center [1387, 773] width 28 height 28
